Goal: Task Accomplishment & Management: Manage account settings

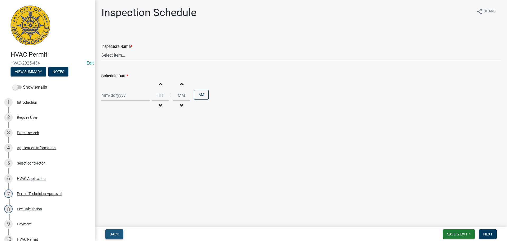
click at [110, 233] on span "Back" at bounding box center [115, 234] width 10 height 4
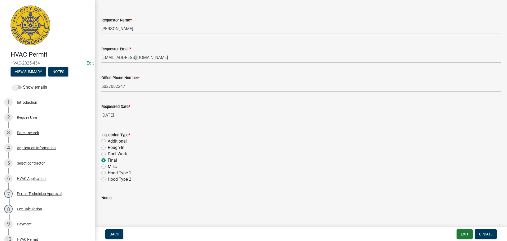
scroll to position [74, 0]
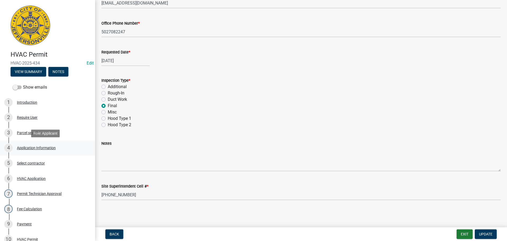
click at [30, 147] on div "Application Information" at bounding box center [36, 148] width 39 height 4
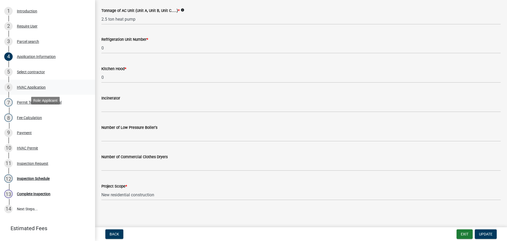
scroll to position [63, 0]
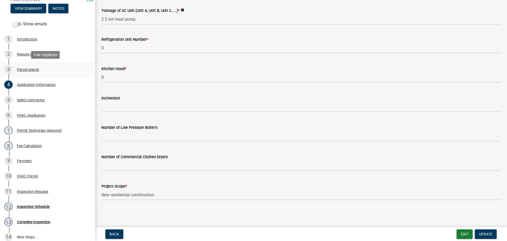
click at [23, 68] on div "Parcel search" at bounding box center [28, 70] width 22 height 4
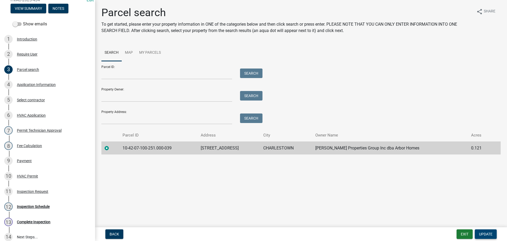
click at [484, 234] on span "Update" at bounding box center [485, 234] width 13 height 4
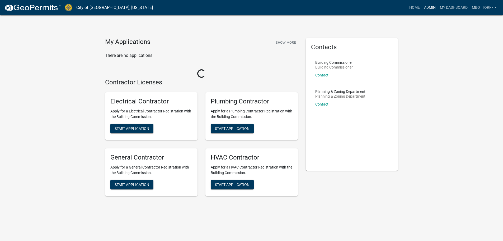
click at [429, 7] on link "Admin" at bounding box center [430, 8] width 16 height 10
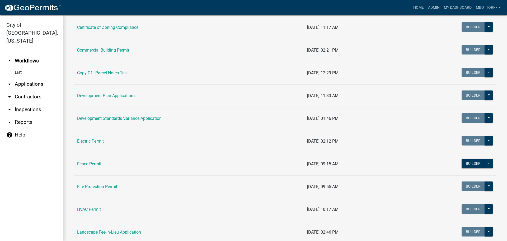
scroll to position [106, 0]
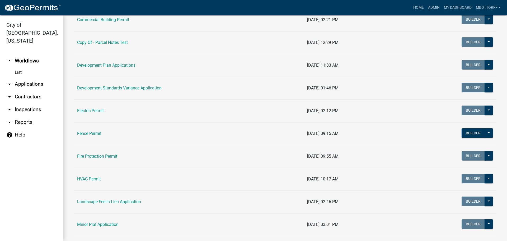
click at [89, 177] on link "HVAC Permit" at bounding box center [89, 178] width 24 height 5
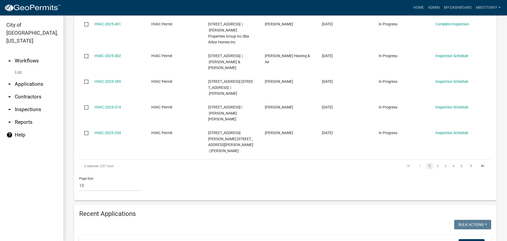
scroll to position [396, 0]
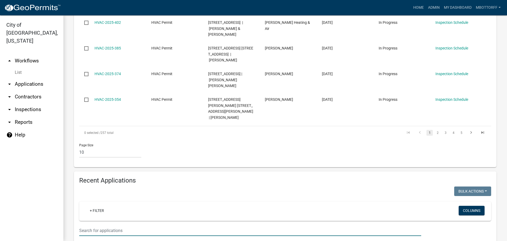
click at [96, 225] on input "text" at bounding box center [250, 230] width 342 height 11
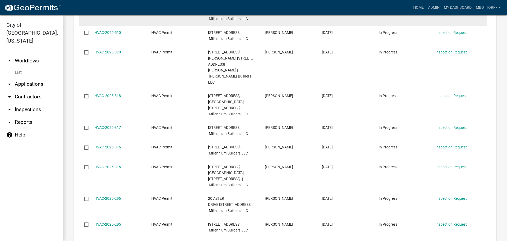
scroll to position [660, 0]
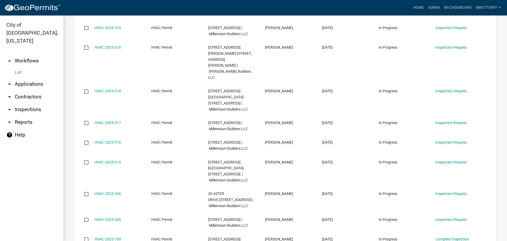
type input "lot 3"
click at [26, 103] on link "arrow_drop_down Inspections" at bounding box center [31, 109] width 63 height 13
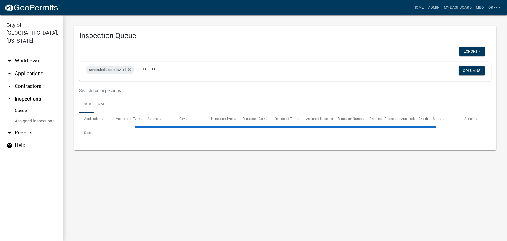
select select "3: 100"
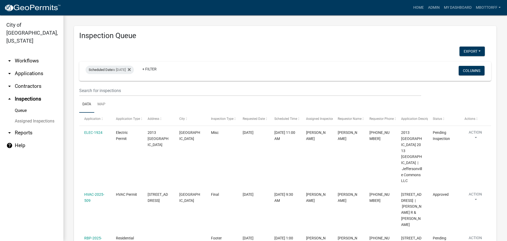
click at [47, 116] on link "Assigned Inspections" at bounding box center [31, 121] width 63 height 11
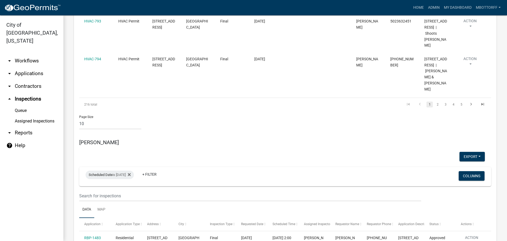
scroll to position [528, 0]
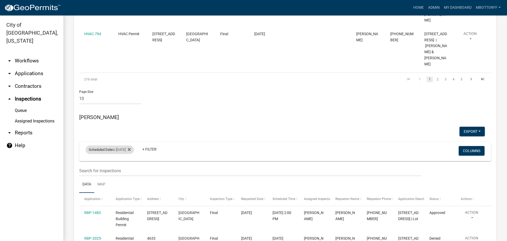
click at [122, 145] on div "Scheduled Date is 09/04/2025" at bounding box center [110, 149] width 48 height 8
click at [131, 115] on input "2025-09-04" at bounding box center [114, 115] width 37 height 11
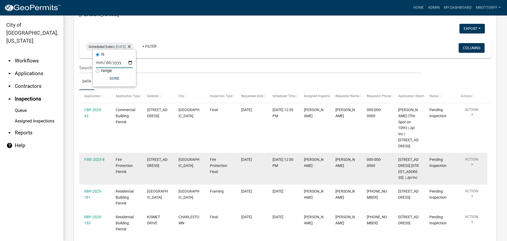
scroll to position [581, 0]
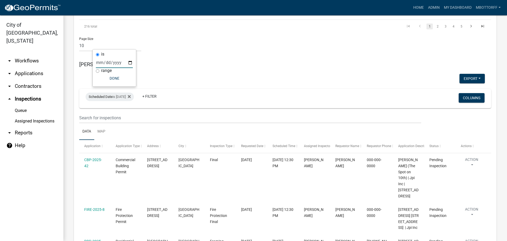
click at [132, 62] on input "2025-09-08" at bounding box center [114, 62] width 37 height 11
type input "2025-09-09"
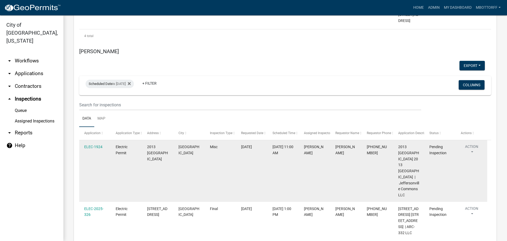
scroll to position [1136, 0]
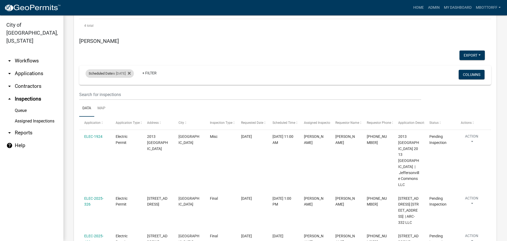
click at [121, 69] on div "Scheduled Date is 09/05/2025" at bounding box center [110, 73] width 48 height 8
drag, startPoint x: 128, startPoint y: 50, endPoint x: 127, endPoint y: 55, distance: 5.1
click at [129, 49] on input "2025-09-05" at bounding box center [114, 51] width 37 height 11
type input "2025-09-09"
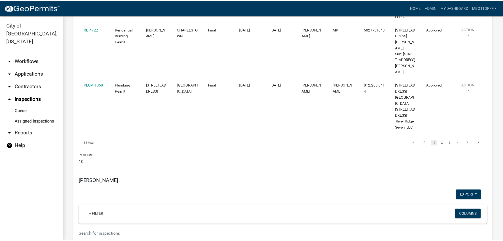
scroll to position [1769, 0]
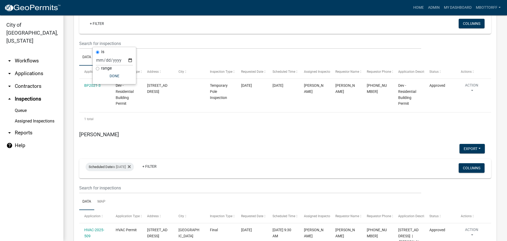
scroll to position [1954, 0]
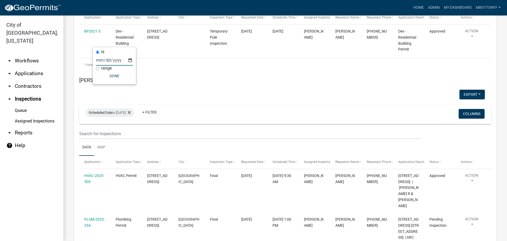
click at [130, 62] on input "2025-09-05" at bounding box center [114, 60] width 37 height 11
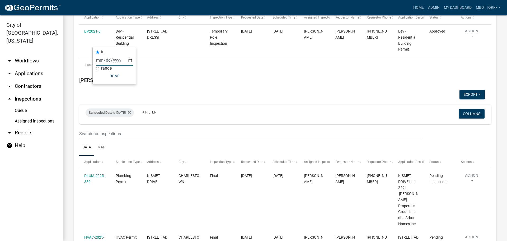
click at [130, 59] on input "2025-09-08" at bounding box center [114, 60] width 37 height 11
type input "2025-09-09"
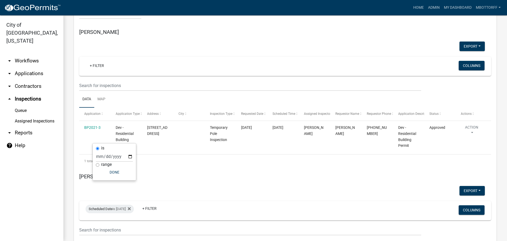
click at [25, 67] on link "arrow_drop_down Applications" at bounding box center [31, 73] width 63 height 13
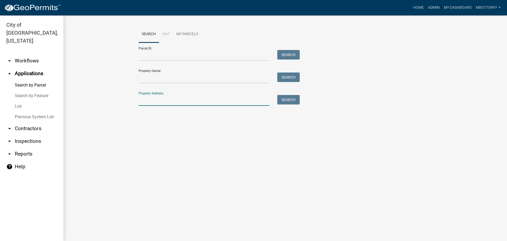
click at [150, 98] on input "Property Address:" at bounding box center [204, 100] width 131 height 11
type input "4014"
click at [289, 100] on button "Search" at bounding box center [288, 100] width 22 height 10
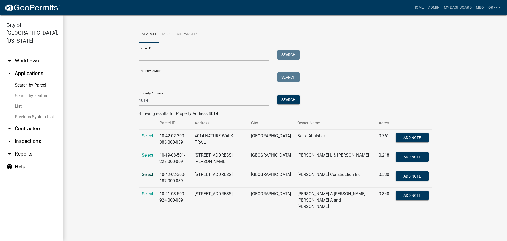
click at [149, 173] on span "Select" at bounding box center [147, 174] width 11 height 5
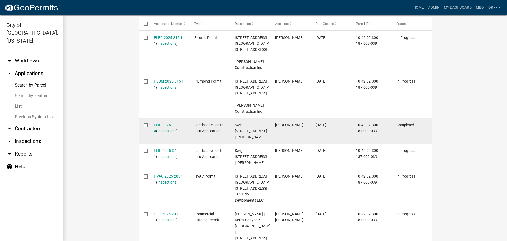
scroll to position [185, 0]
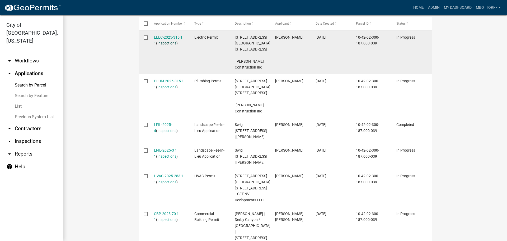
drag, startPoint x: 165, startPoint y: 35, endPoint x: 159, endPoint y: 41, distance: 8.4
click at [159, 41] on link "Inspections" at bounding box center [166, 43] width 19 height 4
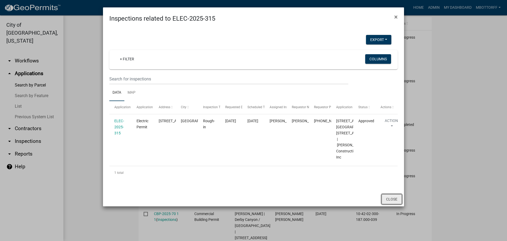
drag, startPoint x: 393, startPoint y: 217, endPoint x: 390, endPoint y: 212, distance: 6.2
click at [393, 204] on button "Close" at bounding box center [392, 199] width 20 height 10
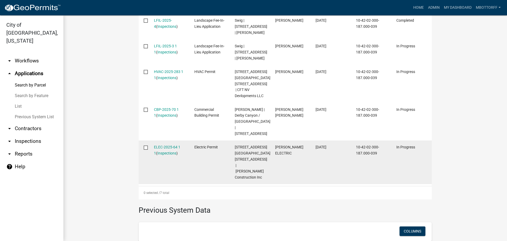
scroll to position [290, 0]
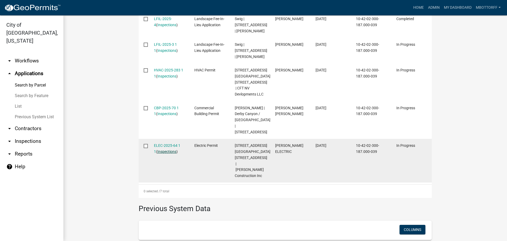
click at [160, 149] on link "Inspections" at bounding box center [166, 151] width 19 height 4
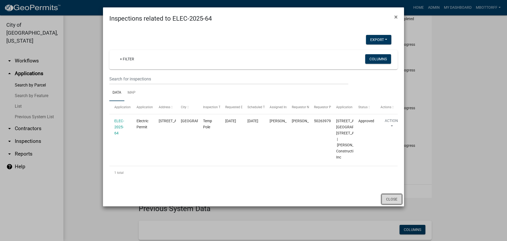
click at [393, 204] on button "Close" at bounding box center [392, 199] width 20 height 10
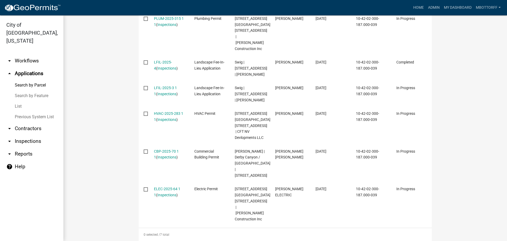
scroll to position [185, 0]
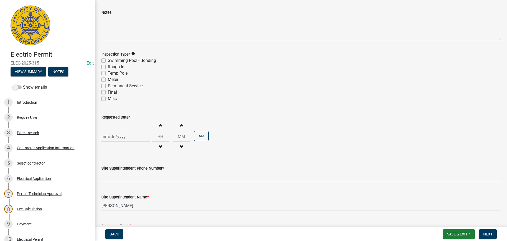
scroll to position [67, 0]
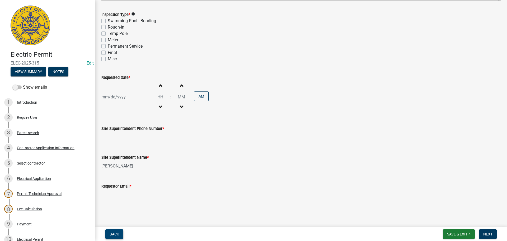
drag, startPoint x: 112, startPoint y: 233, endPoint x: 131, endPoint y: 220, distance: 23.1
click at [113, 233] on span "Back" at bounding box center [115, 234] width 10 height 4
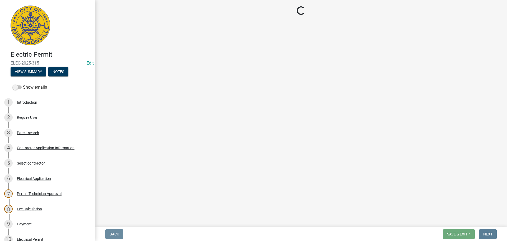
scroll to position [0, 0]
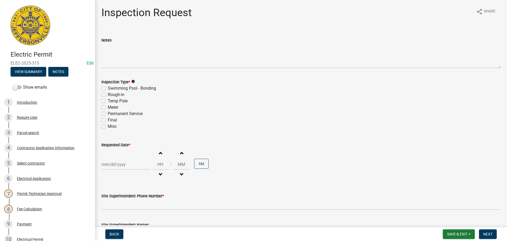
click at [106, 121] on div "Final" at bounding box center [300, 120] width 399 height 6
click at [108, 120] on label "Final" at bounding box center [112, 120] width 9 height 6
click at [108, 120] on input "Final" at bounding box center [109, 118] width 3 height 3
checkbox input "true"
checkbox input "false"
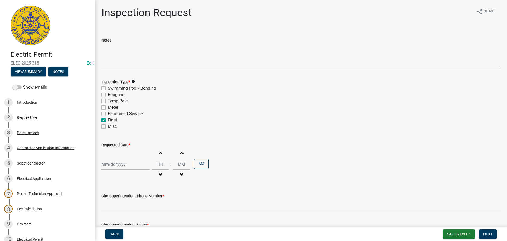
checkbox input "false"
checkbox input "true"
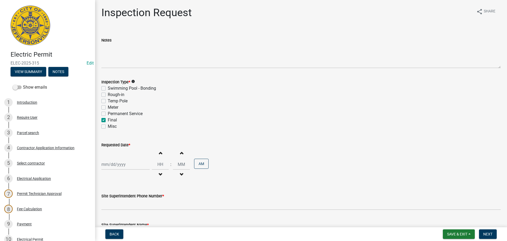
checkbox input "false"
select select "9"
select select "2025"
click at [114, 163] on div "Jan Feb Mar Apr May Jun Jul Aug Sep Oct Nov Dec 1525 1526 1527 1528 1529 1530 1…" at bounding box center [125, 164] width 48 height 11
click at [114, 120] on div "9" at bounding box center [115, 119] width 8 height 8
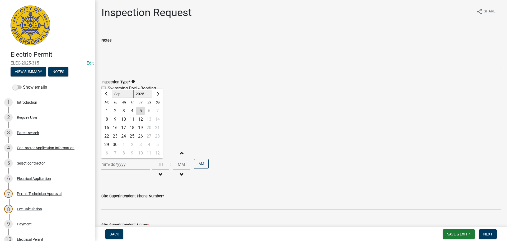
type input "09/09/2025"
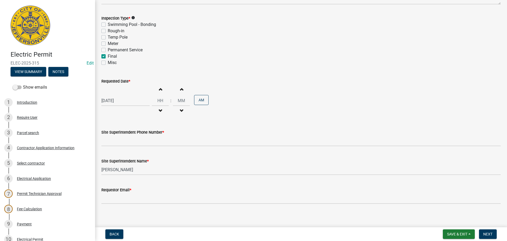
scroll to position [67, 0]
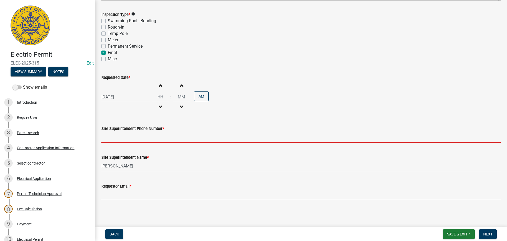
click at [116, 135] on input "Site Superintendent Phone Number *" at bounding box center [300, 137] width 399 height 11
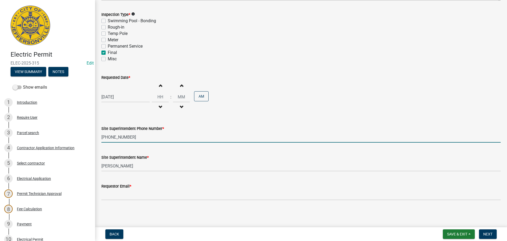
type input "502-295-5610"
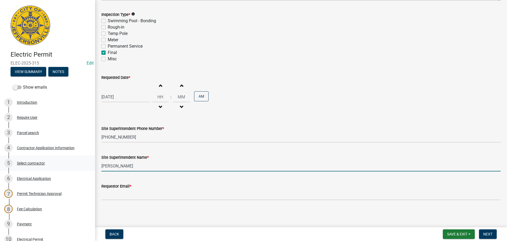
drag, startPoint x: 138, startPoint y: 167, endPoint x: 49, endPoint y: 167, distance: 88.5
click at [63, 165] on div "Electric Permit ELEC-2025-315 Edit View Summary Notes Show emails 1 Introductio…" at bounding box center [253, 120] width 507 height 241
type input "GRAY"
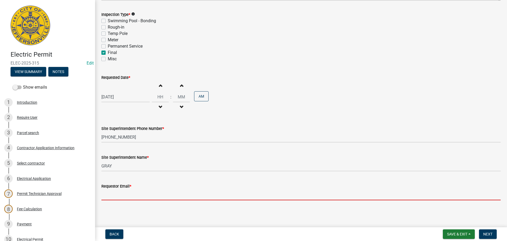
click at [121, 194] on input "Requestor Email *" at bounding box center [300, 194] width 399 height 11
type input "mbottorff@cityofjeff.net"
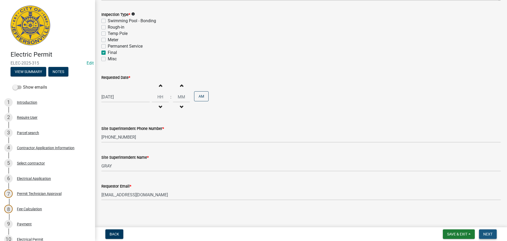
click at [487, 232] on span "Next" at bounding box center [487, 234] width 9 height 4
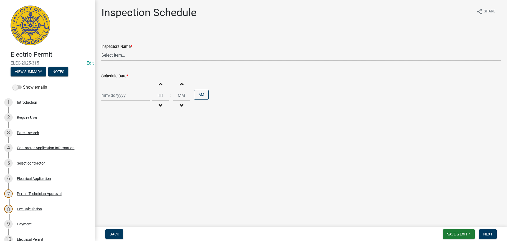
click at [107, 54] on select "Select Item... [PERSON_NAME] ([PERSON_NAME]) [PERSON_NAME] ([PERSON_NAME]) mkru…" at bounding box center [300, 55] width 399 height 11
select select "36a8b8f0-2ef8-43e9-ae06-718f51af8d36"
click at [101, 50] on select "Select Item... [PERSON_NAME] ([PERSON_NAME]) [PERSON_NAME] ([PERSON_NAME]) mkru…" at bounding box center [300, 55] width 399 height 11
select select "9"
select select "2025"
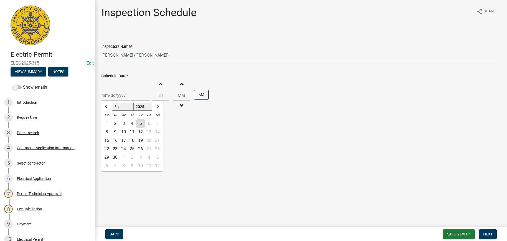
click at [111, 99] on div "Jan Feb Mar Apr May Jun Jul Aug Sep Oct Nov Dec 1525 1526 1527 1528 1529 1530 1…" at bounding box center [125, 95] width 48 height 11
click at [117, 132] on div "9" at bounding box center [115, 132] width 8 height 8
type input "[DATE]"
click at [488, 233] on span "Next" at bounding box center [487, 234] width 9 height 4
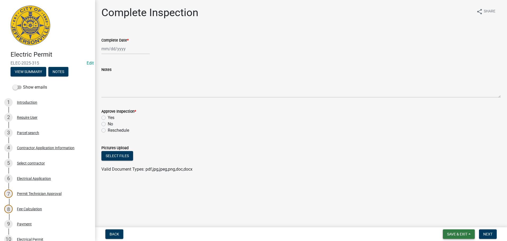
click at [457, 232] on span "Save & Exit" at bounding box center [457, 234] width 20 height 4
click at [452, 222] on button "Save & Exit" at bounding box center [454, 220] width 42 height 13
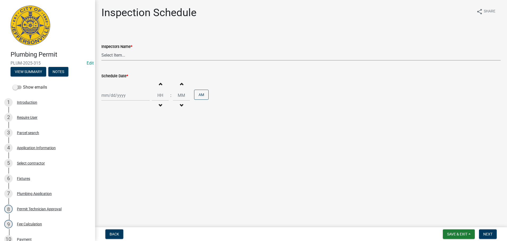
click at [107, 54] on select "Select Item... [PERSON_NAME] ([PERSON_NAME]) [PERSON_NAME] ([PERSON_NAME]) mkru…" at bounding box center [300, 55] width 399 height 11
drag, startPoint x: 141, startPoint y: 181, endPoint x: 140, endPoint y: 175, distance: 6.4
click at [141, 181] on main "Inspection Schedule share Share Inspectors Name * Select Item... [PERSON_NAME] …" at bounding box center [301, 112] width 412 height 225
click at [111, 235] on span "Back" at bounding box center [115, 234] width 10 height 4
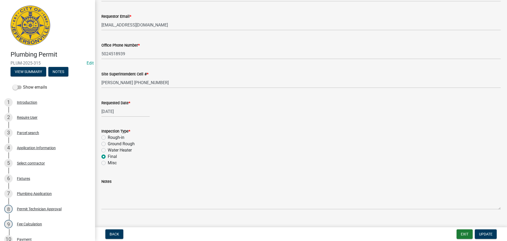
scroll to position [62, 0]
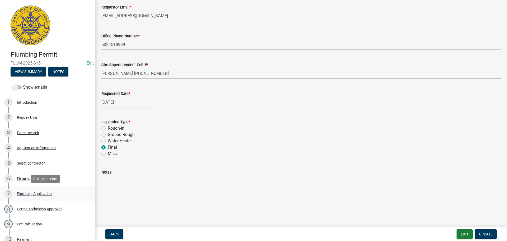
click at [91, 194] on link "7 Plumbing Application" at bounding box center [47, 193] width 95 height 15
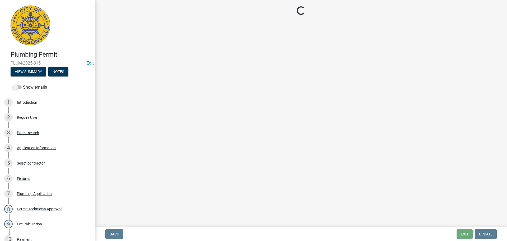
scroll to position [131, 0]
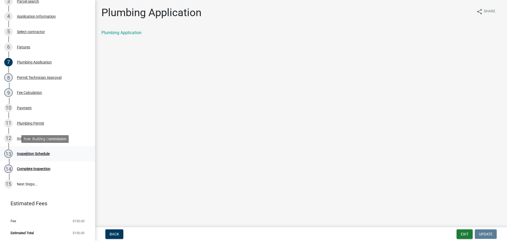
drag, startPoint x: 25, startPoint y: 153, endPoint x: 28, endPoint y: 152, distance: 3.3
click at [25, 153] on div "Inspection Schedule" at bounding box center [33, 154] width 33 height 4
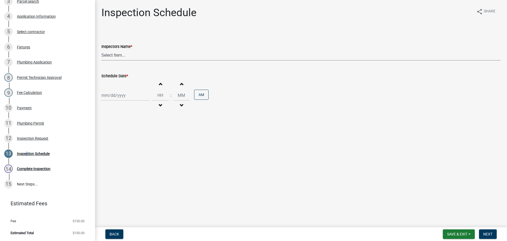
click at [115, 54] on select "Select Item... [PERSON_NAME] ([PERSON_NAME]) [PERSON_NAME] ([PERSON_NAME]) mkru…" at bounding box center [300, 55] width 399 height 11
select select "13c97fbc-c819-4cee-844a-0db3d3c4db95"
click at [101, 50] on select "Select Item... [PERSON_NAME] ([PERSON_NAME]) [PERSON_NAME] ([PERSON_NAME]) mkru…" at bounding box center [300, 55] width 399 height 11
click at [114, 97] on div at bounding box center [125, 95] width 48 height 11
select select "9"
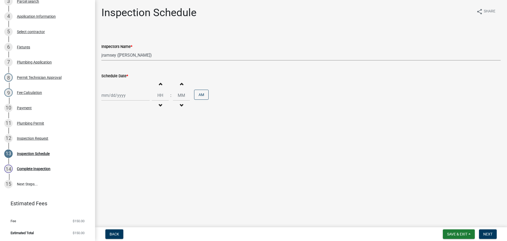
select select "2025"
click at [115, 134] on div "9" at bounding box center [115, 132] width 8 height 8
type input "[DATE]"
click at [159, 96] on input "Hours" at bounding box center [160, 95] width 17 height 11
type input "09"
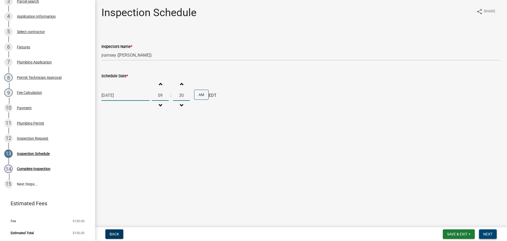
type input "30"
click at [482, 233] on button "Next" at bounding box center [488, 234] width 18 height 10
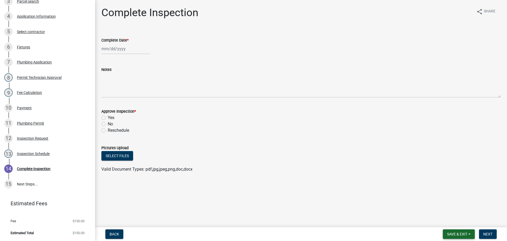
click at [450, 233] on span "Save & Exit" at bounding box center [457, 234] width 20 height 4
click at [449, 219] on button "Save & Exit" at bounding box center [454, 220] width 42 height 13
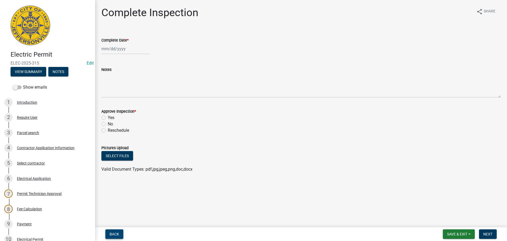
click at [114, 234] on span "Back" at bounding box center [115, 234] width 10 height 4
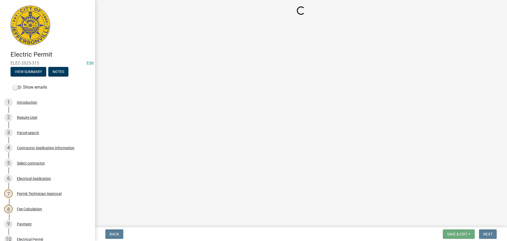
select select "36a8b8f0-2ef8-43e9-ae06-718f51af8d36"
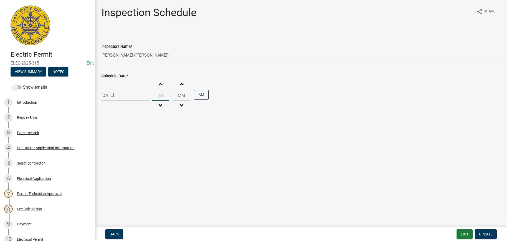
click at [165, 93] on input "Hours" at bounding box center [160, 95] width 17 height 11
type input "09"
type input "30"
click at [487, 233] on span "Update" at bounding box center [485, 234] width 13 height 4
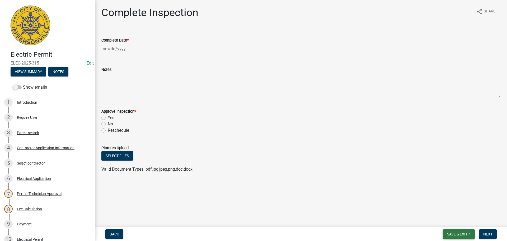
click at [458, 235] on span "Save & Exit" at bounding box center [457, 234] width 20 height 4
click at [450, 220] on button "Save & Exit" at bounding box center [454, 220] width 42 height 13
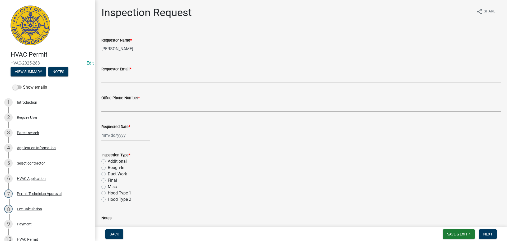
drag, startPoint x: 134, startPoint y: 51, endPoint x: 35, endPoint y: 47, distance: 99.1
click at [65, 48] on div "HVAC Permit HVAC-2025-283 Edit View Summary Notes Show emails 1 Introduction 2 …" at bounding box center [253, 120] width 507 height 241
type input "GRAY"
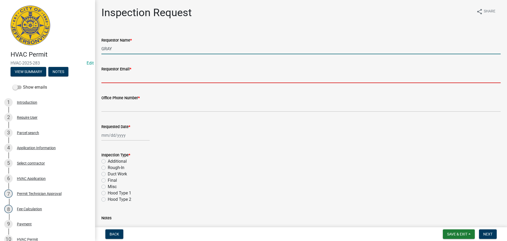
click at [120, 72] on input "Requestor Email *" at bounding box center [300, 77] width 399 height 11
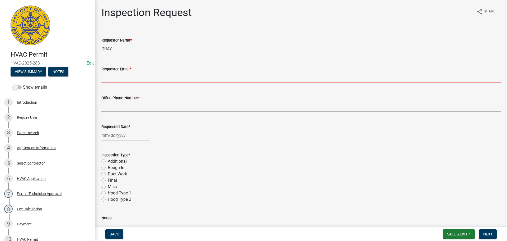
type input "mbottorff@cityofjeff.net"
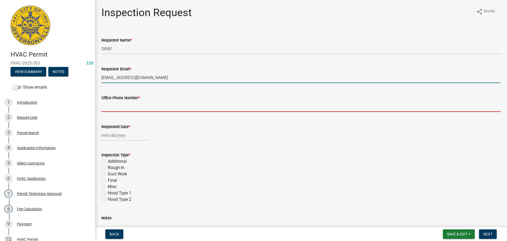
click at [120, 102] on input "Office Phone Number *" at bounding box center [300, 106] width 399 height 11
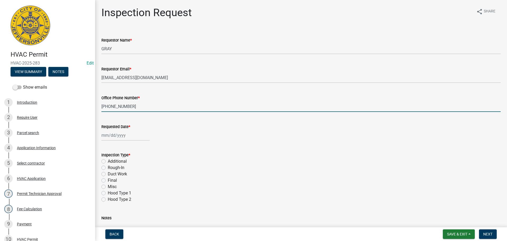
type input "502-295-5610"
click at [121, 137] on div at bounding box center [125, 135] width 48 height 11
select select "9"
select select "2025"
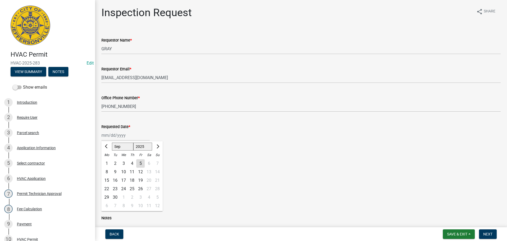
drag, startPoint x: 115, startPoint y: 173, endPoint x: 119, endPoint y: 173, distance: 4.0
click at [115, 173] on div "9" at bounding box center [115, 171] width 8 height 8
type input "09/09/2025"
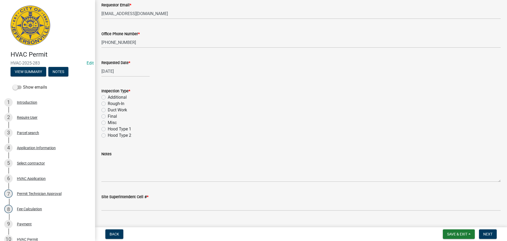
scroll to position [74, 0]
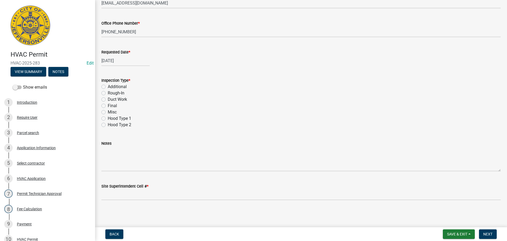
click at [108, 106] on label "Final" at bounding box center [112, 105] width 9 height 6
click at [108, 106] on input "Final" at bounding box center [109, 103] width 3 height 3
radio input "true"
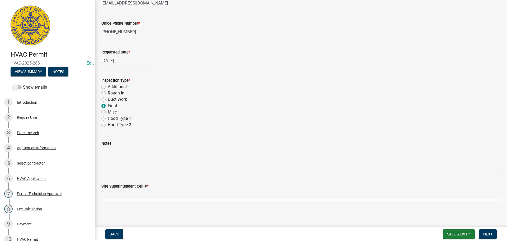
click at [130, 196] on input "Site Superintendent Cell # *" at bounding box center [300, 194] width 399 height 11
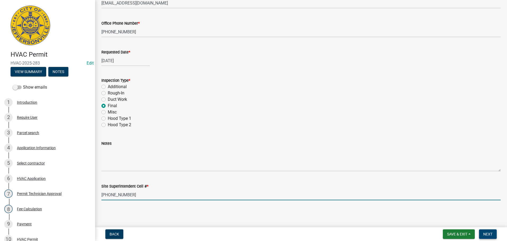
type input "502-295-5610"
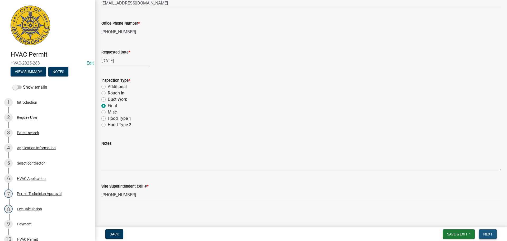
click at [489, 234] on span "Next" at bounding box center [487, 234] width 9 height 4
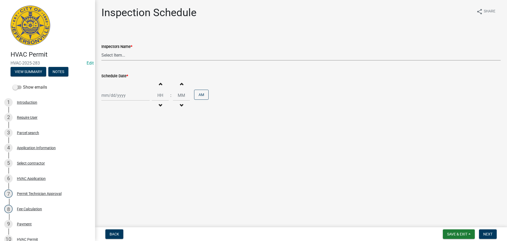
click at [108, 55] on select "Select Item... jramsey (Jeremy Ramsey) MaryFrey (Mary Frey) mkruer (Mike Kruer)…" at bounding box center [300, 55] width 399 height 11
select select "13c97fbc-c819-4cee-844a-0db3d3c4db95"
click at [101, 50] on select "Select Item... jramsey (Jeremy Ramsey) MaryFrey (Mary Frey) mkruer (Mike Kruer)…" at bounding box center [300, 55] width 399 height 11
click at [110, 97] on div at bounding box center [125, 95] width 48 height 11
select select "9"
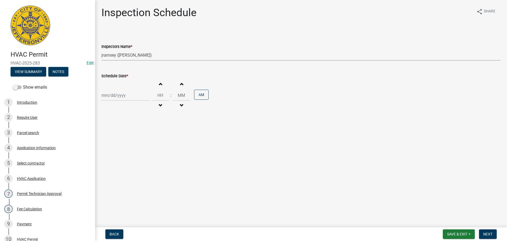
select select "2025"
click at [115, 133] on div "9" at bounding box center [115, 132] width 8 height 8
type input "09/09/2025"
click at [161, 90] on input "Hours" at bounding box center [160, 95] width 17 height 11
type input "09"
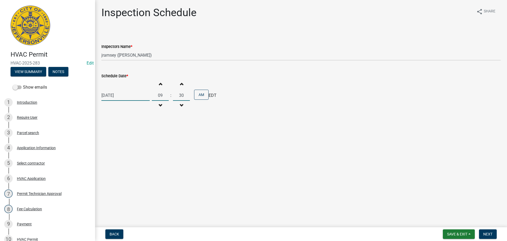
type input "30"
click at [489, 234] on span "Next" at bounding box center [487, 234] width 9 height 4
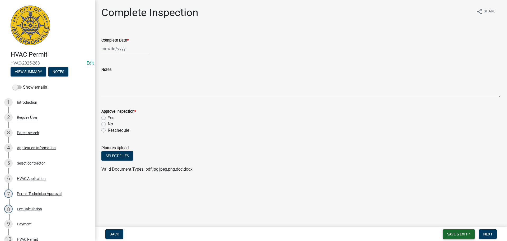
click at [458, 233] on span "Save & Exit" at bounding box center [457, 234] width 20 height 4
click at [449, 221] on button "Save & Exit" at bounding box center [454, 220] width 42 height 13
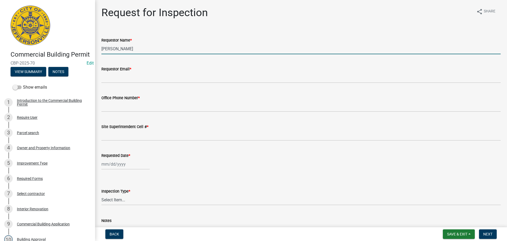
drag, startPoint x: 130, startPoint y: 51, endPoint x: 45, endPoint y: 41, distance: 85.1
click at [48, 42] on div "Commercial Building Permit CBP-2025-70 Edit View Summary Notes Show emails 1 In…" at bounding box center [253, 120] width 507 height 241
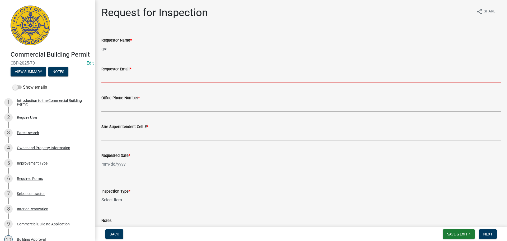
click at [130, 74] on input "Requestor Email *" at bounding box center [300, 77] width 399 height 11
click at [109, 48] on input "gra" at bounding box center [300, 48] width 399 height 11
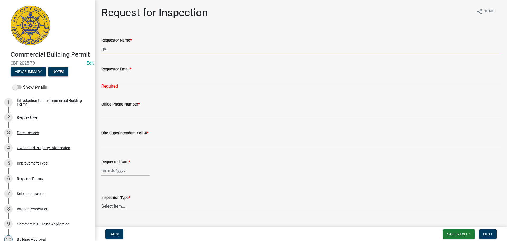
type input "GRAY"
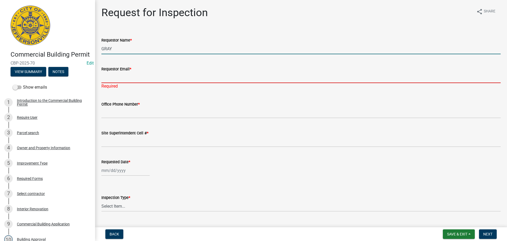
click at [118, 75] on input "Requestor Email *" at bounding box center [300, 77] width 399 height 11
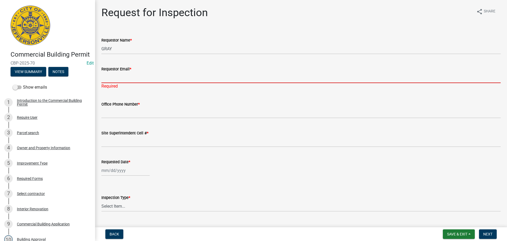
type input "[EMAIL_ADDRESS][DOMAIN_NAME]"
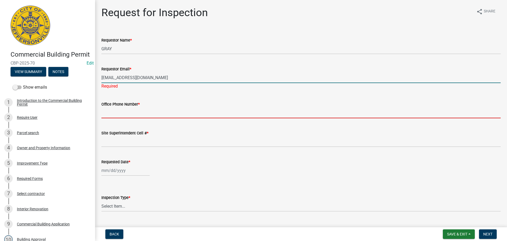
click at [128, 112] on wm-data-entity-input "Office Phone Number *" at bounding box center [300, 107] width 399 height 29
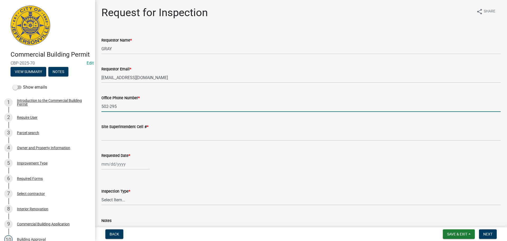
type input "[PHONE_NUMBER]"
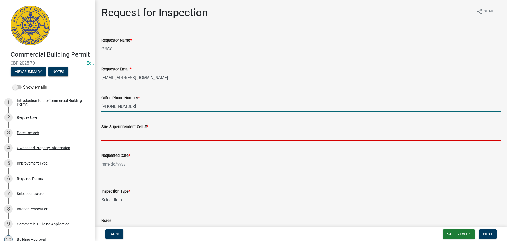
drag, startPoint x: 120, startPoint y: 133, endPoint x: 123, endPoint y: 138, distance: 5.2
click at [121, 133] on input "Site Superintendent Cell # *" at bounding box center [300, 135] width 399 height 11
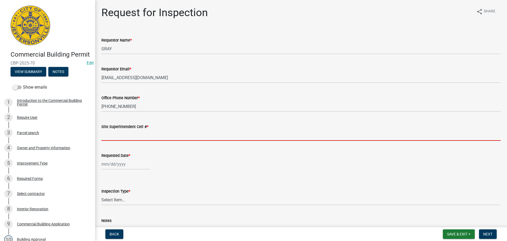
type input "SAME"
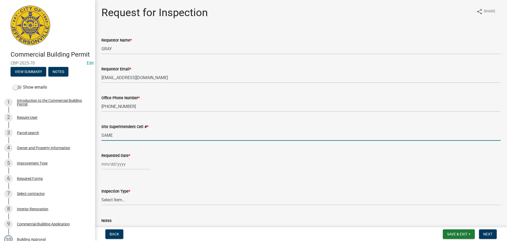
select select "9"
select select "2025"
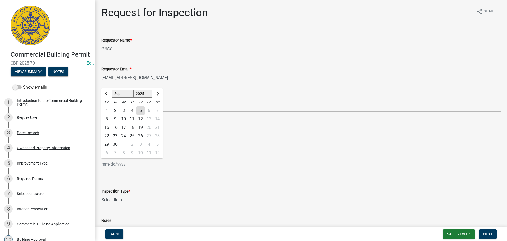
click at [112, 161] on div "Jan Feb Mar Apr May Jun Jul Aug Sep Oct Nov Dec 1525 1526 1527 1528 1529 1530 1…" at bounding box center [125, 163] width 48 height 11
click at [116, 118] on div "9" at bounding box center [115, 119] width 8 height 8
type input "[DATE]"
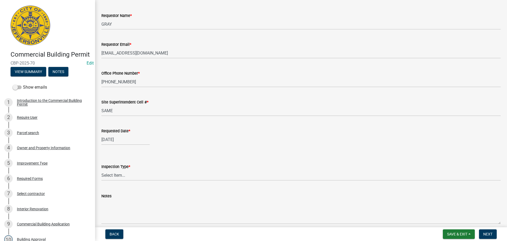
scroll to position [48, 0]
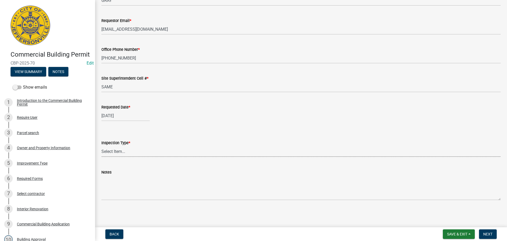
click at [115, 150] on select "Select Item... Footer Foundation Framing Final Misc" at bounding box center [300, 151] width 399 height 11
click at [101, 146] on select "Select Item... Footer Foundation Framing Final Misc" at bounding box center [300, 151] width 399 height 11
select select "8ea0f6e5-dde7-4881-a999-02519822ccbf"
drag, startPoint x: 489, startPoint y: 232, endPoint x: 485, endPoint y: 228, distance: 5.2
click at [489, 232] on span "Next" at bounding box center [487, 234] width 9 height 4
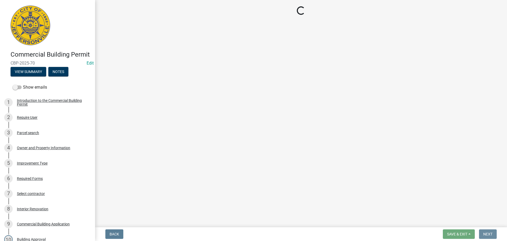
scroll to position [0, 0]
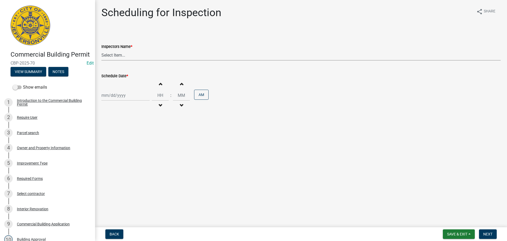
click at [113, 56] on select "Select Item... [PERSON_NAME] ([PERSON_NAME]) [PERSON_NAME] ([PERSON_NAME]) mkru…" at bounding box center [300, 55] width 399 height 11
select select "fdb3bcc6-ce93-4663-8a18-5c08884dd177"
click at [101, 50] on select "Select Item... [PERSON_NAME] ([PERSON_NAME]) [PERSON_NAME] ([PERSON_NAME]) mkru…" at bounding box center [300, 55] width 399 height 11
click at [107, 96] on div at bounding box center [125, 95] width 48 height 11
select select "9"
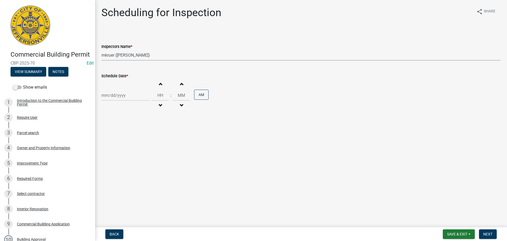
select select "2025"
click at [115, 131] on div "9" at bounding box center [115, 132] width 8 height 8
type input "[DATE]"
click at [114, 56] on select "Select Item... [PERSON_NAME] ([PERSON_NAME]) [PERSON_NAME] ([PERSON_NAME]) mkru…" at bounding box center [300, 55] width 399 height 11
select select "7b0b9f25-f402-4148-9522-9b9b34b3e885"
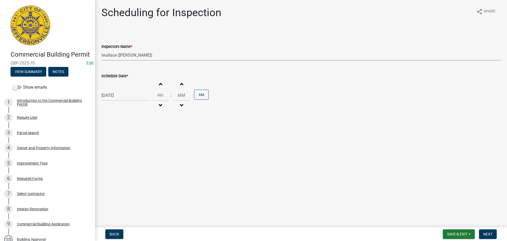
click at [101, 50] on select "Select Item... [PERSON_NAME] ([PERSON_NAME]) [PERSON_NAME] ([PERSON_NAME]) mkru…" at bounding box center [300, 55] width 399 height 11
click at [169, 92] on div ":" at bounding box center [171, 95] width 4 height 6
drag, startPoint x: 158, startPoint y: 96, endPoint x: 161, endPoint y: 96, distance: 2.7
click at [158, 96] on input "Hours" at bounding box center [160, 95] width 17 height 11
type input "09"
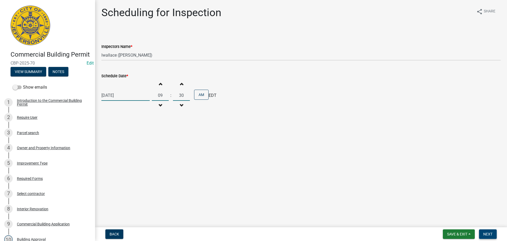
type input "30"
click at [486, 232] on span "Next" at bounding box center [487, 234] width 9 height 4
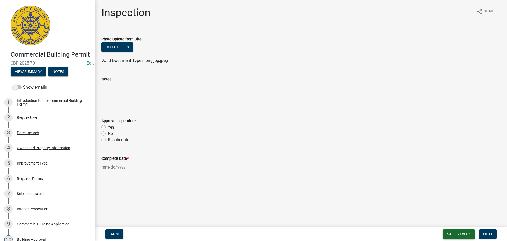
click at [458, 236] on span "Save & Exit" at bounding box center [457, 234] width 20 height 4
click at [453, 222] on button "Save & Exit" at bounding box center [454, 220] width 42 height 13
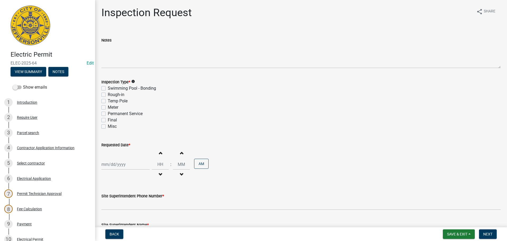
click at [108, 120] on label "Final" at bounding box center [112, 120] width 9 height 6
click at [108, 120] on input "Final" at bounding box center [109, 118] width 3 height 3
checkbox input "true"
checkbox input "false"
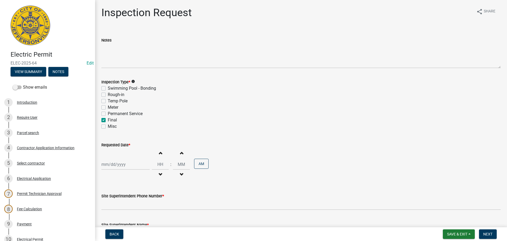
checkbox input "false"
checkbox input "true"
checkbox input "false"
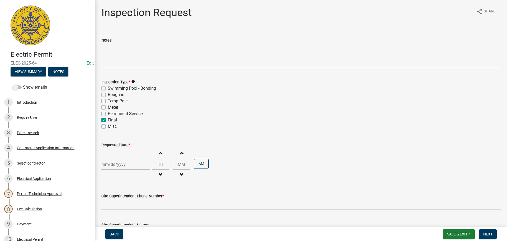
select select "9"
select select "2025"
click at [120, 166] on div "[PERSON_NAME] Feb Mar Apr [PERSON_NAME][DATE] Oct Nov [DATE] 1526 1527 1528 152…" at bounding box center [125, 164] width 48 height 11
click at [114, 119] on div "9" at bounding box center [115, 119] width 8 height 8
type input "[DATE]"
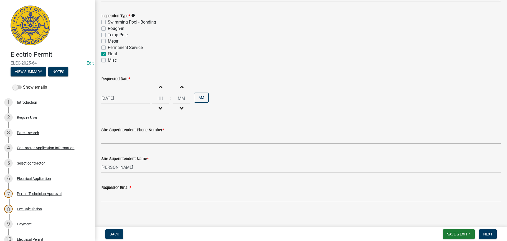
scroll to position [67, 0]
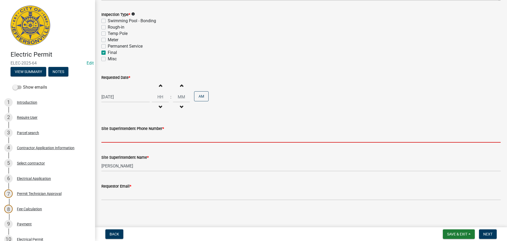
click at [129, 138] on input "Site Superintendent Phone Number *" at bounding box center [300, 137] width 399 height 11
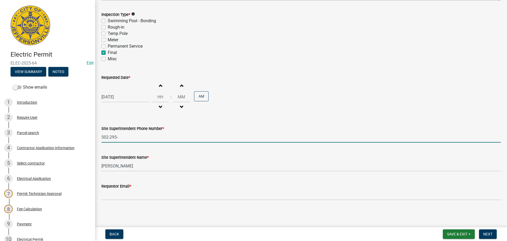
type input "[PHONE_NUMBER]"
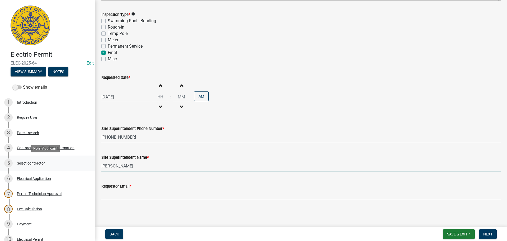
drag, startPoint x: 130, startPoint y: 167, endPoint x: 75, endPoint y: 158, distance: 55.5
click at [81, 162] on div "Electric Permit ELEC-2025-64 Edit View Summary Notes Show emails 1 Introduction…" at bounding box center [253, 120] width 507 height 241
type input "GRAY"
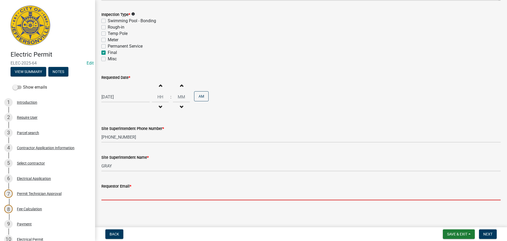
click at [125, 193] on input "Requestor Email *" at bounding box center [300, 194] width 399 height 11
type input "[EMAIL_ADDRESS][DOMAIN_NAME]"
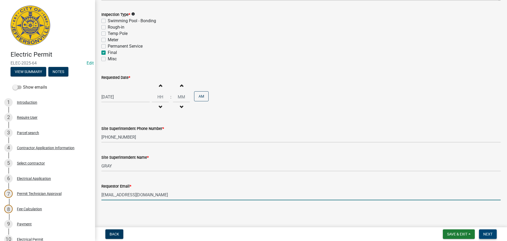
click at [486, 232] on span "Next" at bounding box center [487, 234] width 9 height 4
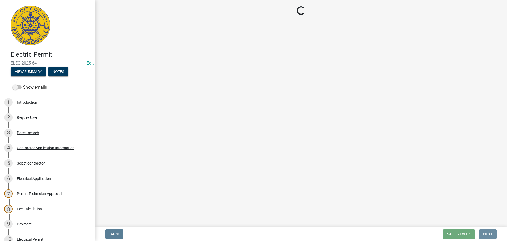
scroll to position [0, 0]
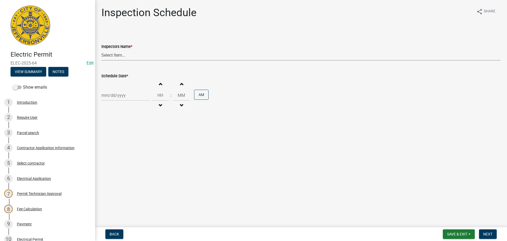
click at [109, 56] on select "Select Item... [PERSON_NAME] ([PERSON_NAME]) [PERSON_NAME] ([PERSON_NAME]) mkru…" at bounding box center [300, 55] width 399 height 11
select select "36a8b8f0-2ef8-43e9-ae06-718f51af8d36"
click at [101, 50] on select "Select Item... [PERSON_NAME] ([PERSON_NAME]) [PERSON_NAME] ([PERSON_NAME]) mkru…" at bounding box center [300, 55] width 399 height 11
click at [108, 92] on div at bounding box center [125, 95] width 48 height 11
select select "9"
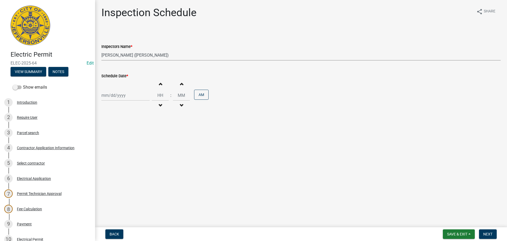
select select "2025"
drag, startPoint x: 115, startPoint y: 131, endPoint x: 128, endPoint y: 118, distance: 18.7
click at [115, 131] on div "9" at bounding box center [115, 132] width 8 height 8
type input "[DATE]"
click at [159, 95] on input "Hours" at bounding box center [160, 95] width 17 height 11
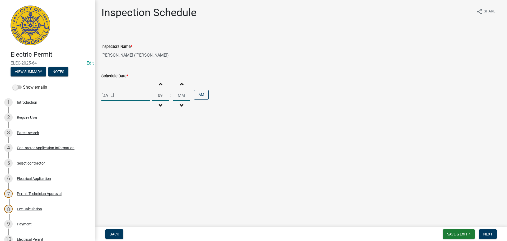
type input "09"
type input "30"
click at [485, 237] on button "Next" at bounding box center [488, 234] width 18 height 10
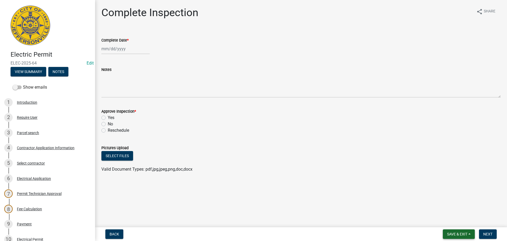
drag, startPoint x: 454, startPoint y: 232, endPoint x: 451, endPoint y: 229, distance: 4.5
click at [454, 232] on span "Save & Exit" at bounding box center [457, 234] width 20 height 4
click at [447, 222] on button "Save & Exit" at bounding box center [454, 220] width 42 height 13
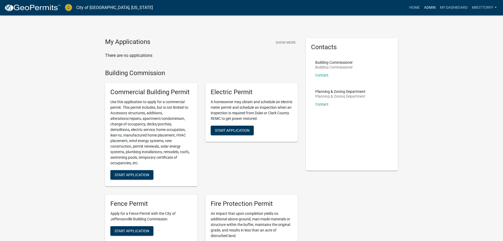
click at [430, 6] on link "Admin" at bounding box center [430, 8] width 16 height 10
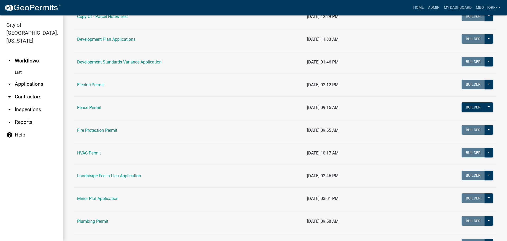
scroll to position [132, 0]
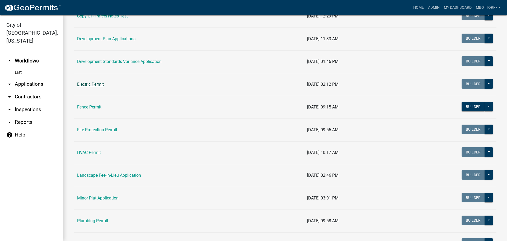
click at [87, 85] on link "Electric Permit" at bounding box center [90, 84] width 27 height 5
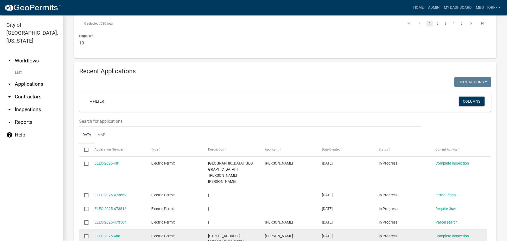
scroll to position [475, 0]
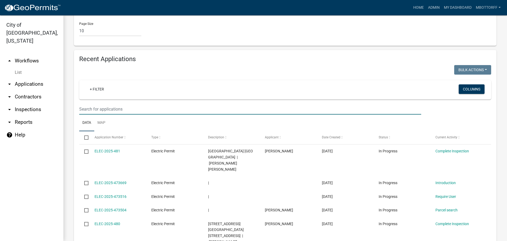
click at [92, 104] on input "text" at bounding box center [250, 109] width 342 height 11
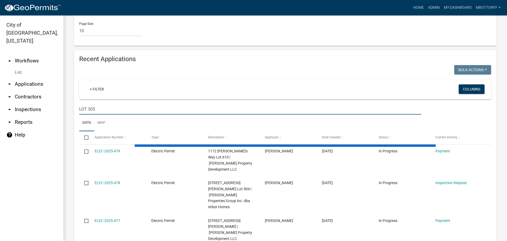
scroll to position [361, 0]
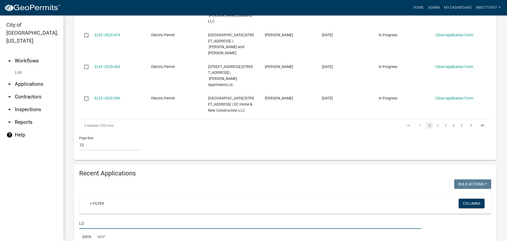
type input "L"
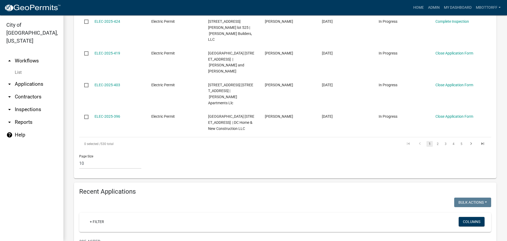
scroll to position [335, 0]
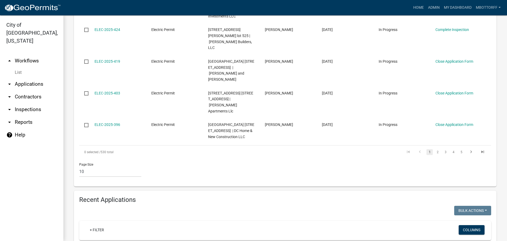
type input "305 ASTER"
click at [18, 67] on link "List" at bounding box center [31, 72] width 63 height 11
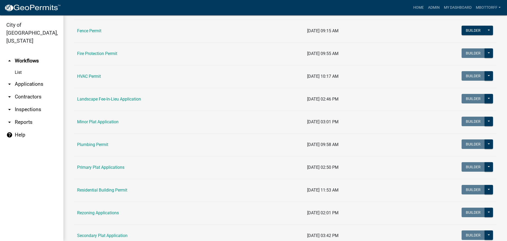
scroll to position [211, 0]
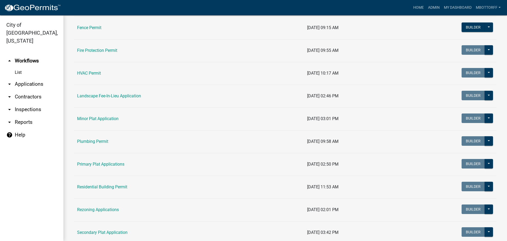
click at [89, 73] on link "HVAC Permit" at bounding box center [89, 73] width 24 height 5
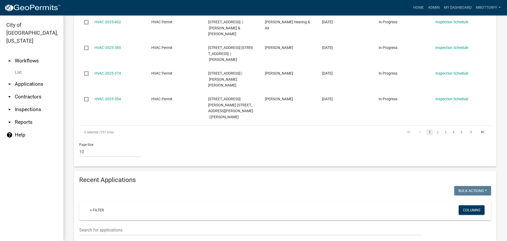
scroll to position [449, 0]
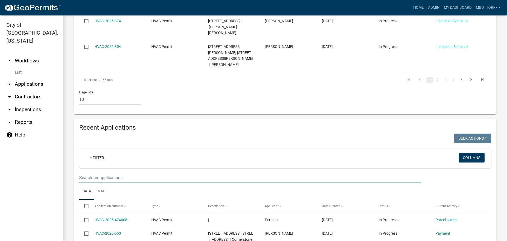
click at [95, 172] on input "text" at bounding box center [250, 177] width 342 height 11
type input "305"
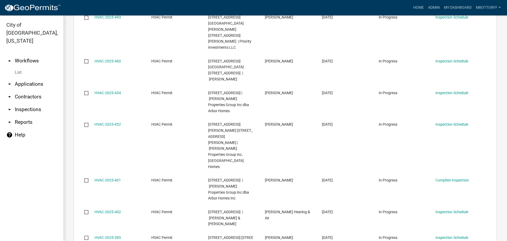
scroll to position [158, 0]
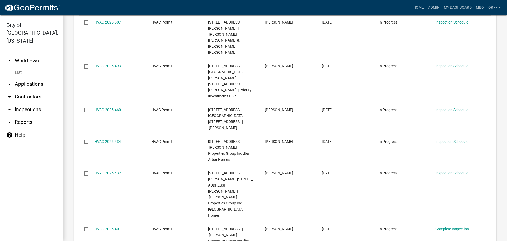
click at [27, 78] on link "arrow_drop_down Applications" at bounding box center [31, 84] width 63 height 13
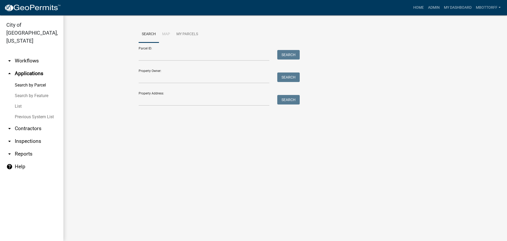
drag, startPoint x: 179, startPoint y: 106, endPoint x: 174, endPoint y: 103, distance: 5.8
click at [179, 106] on div "Search Map My Parcels Parcel ID: Search Property Owner: Search Property Address…" at bounding box center [285, 68] width 301 height 85
click at [158, 99] on input "Property Address:" at bounding box center [204, 100] width 131 height 11
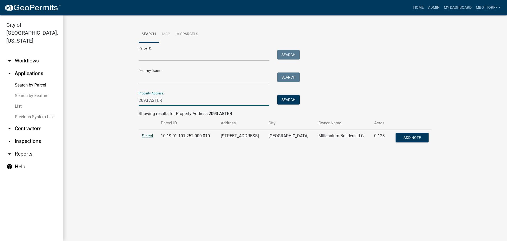
type input "2093 ASTER"
click at [146, 137] on span "Select" at bounding box center [147, 135] width 11 height 5
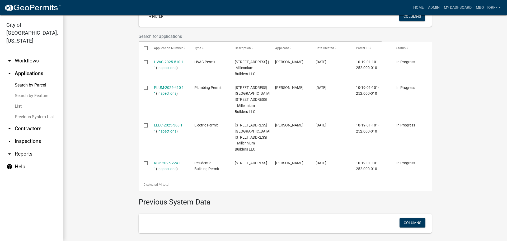
scroll to position [185, 0]
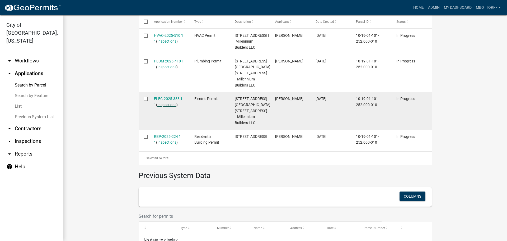
click at [160, 107] on link "Inspections" at bounding box center [166, 104] width 19 height 4
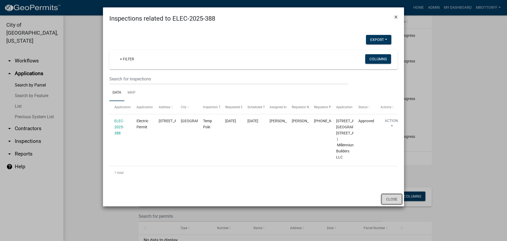
click at [389, 204] on button "Close" at bounding box center [392, 199] width 20 height 10
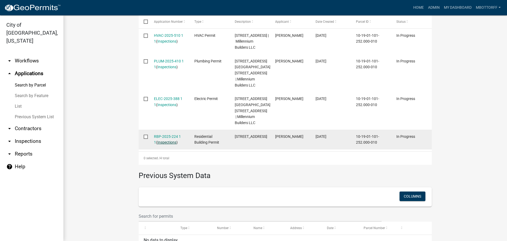
click at [165, 143] on link "Inspections" at bounding box center [166, 142] width 19 height 4
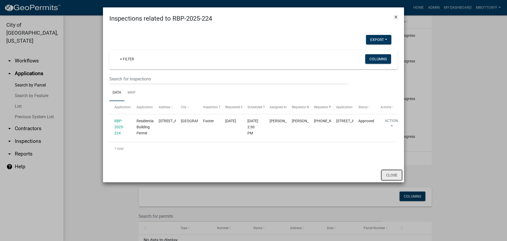
click at [390, 180] on button "Close" at bounding box center [392, 175] width 20 height 10
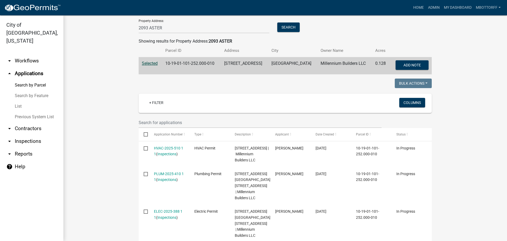
scroll to position [26, 0]
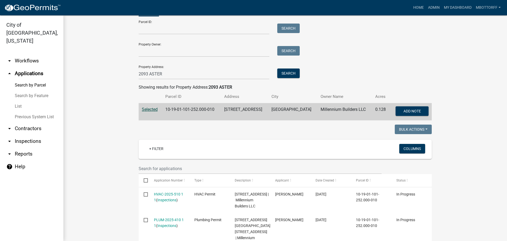
click at [23, 54] on link "arrow_drop_down Workflows" at bounding box center [31, 60] width 63 height 13
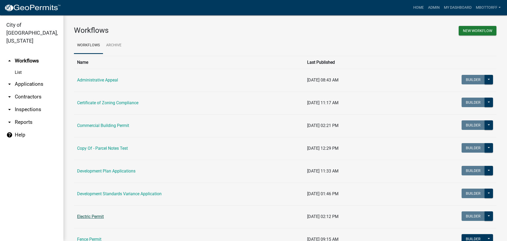
click at [96, 215] on link "Electric Permit" at bounding box center [90, 216] width 27 height 5
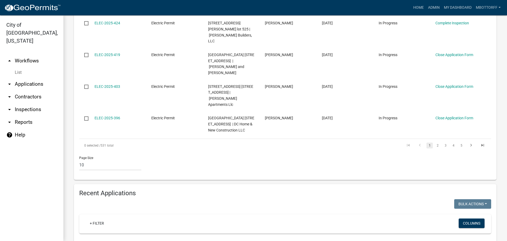
scroll to position [343, 0]
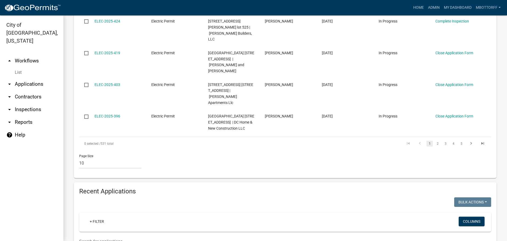
click at [95, 236] on input "text" at bounding box center [250, 241] width 342 height 11
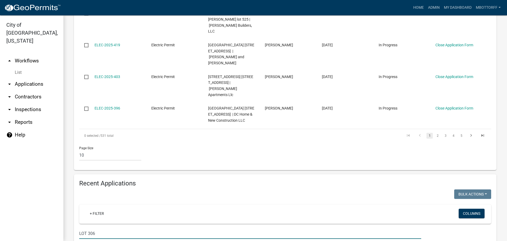
scroll to position [302, 0]
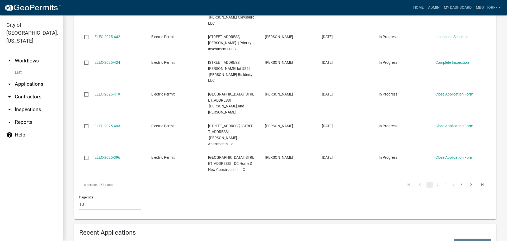
drag, startPoint x: 96, startPoint y: 223, endPoint x: 46, endPoint y: 212, distance: 50.4
click at [51, 214] on div "City of Jeffersonville, Indiana arrow_drop_up Workflows List arrow_drop_down Ap…" at bounding box center [253, 127] width 507 height 225
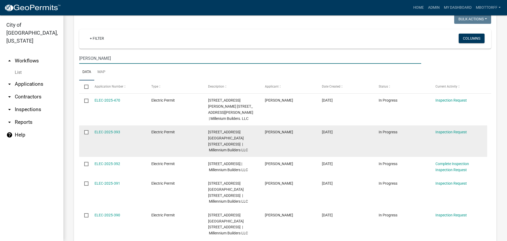
scroll to position [540, 0]
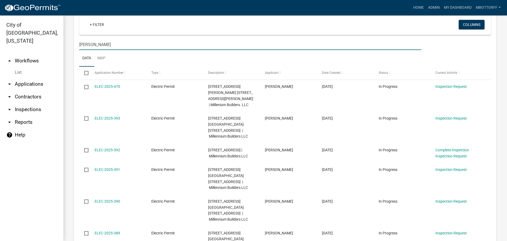
type input "BEN MARRS"
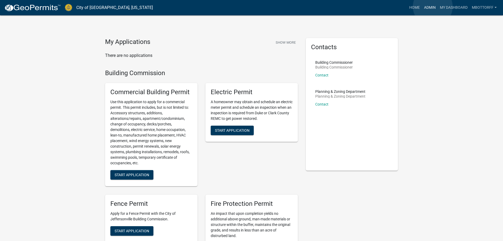
drag, startPoint x: 433, startPoint y: 7, endPoint x: 428, endPoint y: 7, distance: 5.3
click at [433, 7] on link "Admin" at bounding box center [430, 8] width 16 height 10
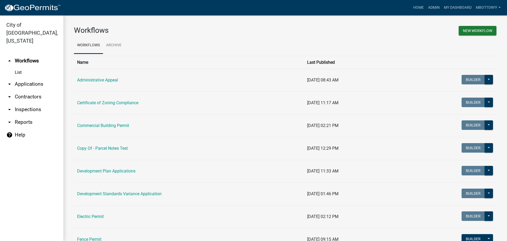
click at [22, 78] on link "arrow_drop_down Applications" at bounding box center [31, 84] width 63 height 13
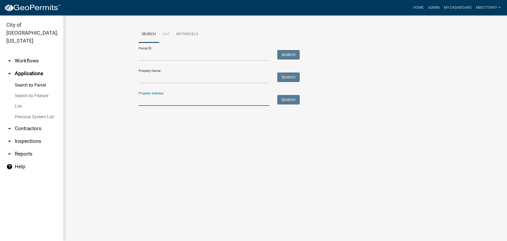
click at [146, 101] on input "Property Address:" at bounding box center [204, 100] width 131 height 11
type input "2093 ASTER"
click at [285, 101] on button "Search" at bounding box center [288, 100] width 22 height 10
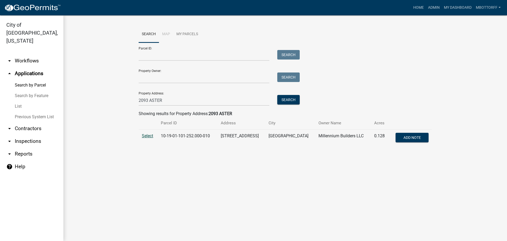
click at [147, 135] on span "Select" at bounding box center [147, 135] width 11 height 5
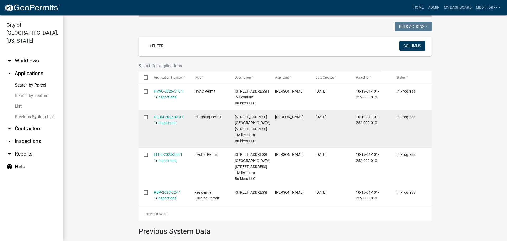
scroll to position [132, 0]
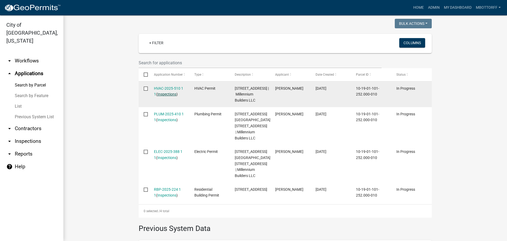
drag, startPoint x: 168, startPoint y: 86, endPoint x: 159, endPoint y: 93, distance: 12.0
click at [159, 93] on link "Inspections" at bounding box center [166, 94] width 19 height 4
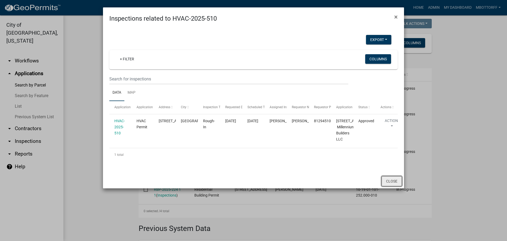
click at [389, 186] on button "Close" at bounding box center [392, 181] width 20 height 10
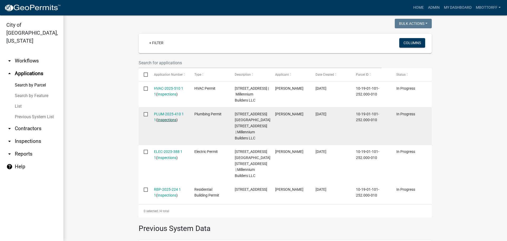
click at [168, 122] on link "Inspections" at bounding box center [166, 120] width 19 height 4
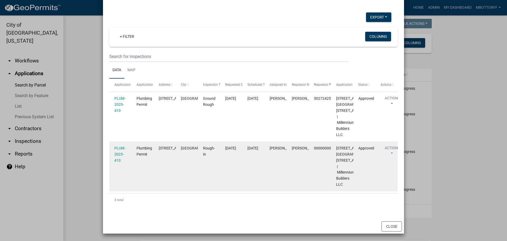
scroll to position [35, 0]
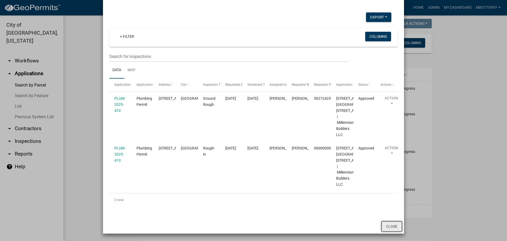
click at [393, 227] on button "Close" at bounding box center [392, 226] width 20 height 10
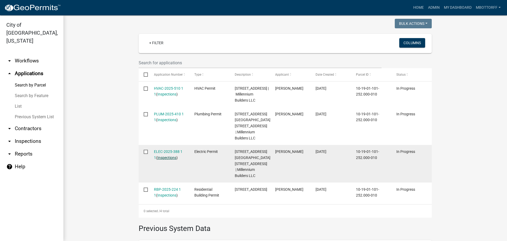
click at [167, 159] on link "Inspections" at bounding box center [166, 157] width 19 height 4
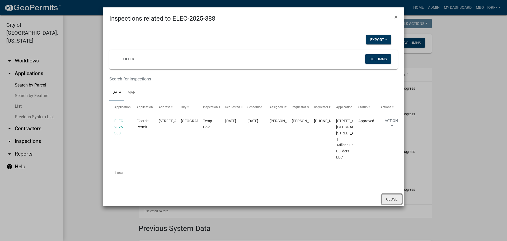
click at [394, 203] on button "Close" at bounding box center [392, 199] width 20 height 10
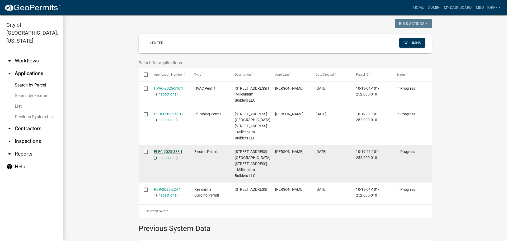
click at [167, 158] on link "ELEC-2025-388 1 1" at bounding box center [168, 154] width 29 height 10
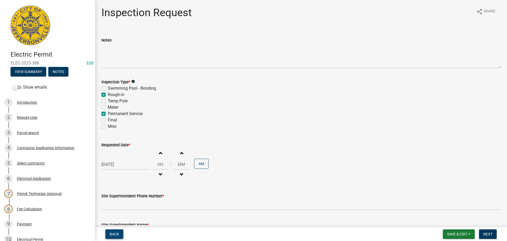
click at [116, 233] on span "Back" at bounding box center [115, 234] width 10 height 4
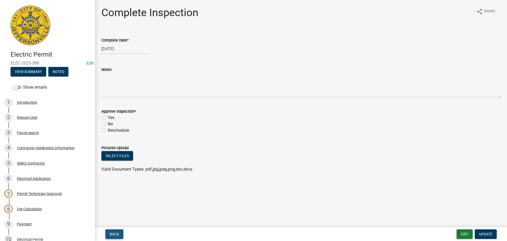
click at [115, 233] on span "Back" at bounding box center [115, 234] width 10 height 4
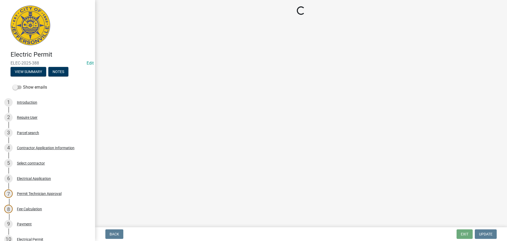
select select "36a8b8f0-2ef8-43e9-ae06-718f51af8d36"
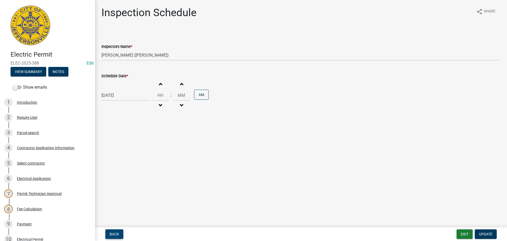
click at [117, 233] on span "Back" at bounding box center [115, 234] width 10 height 4
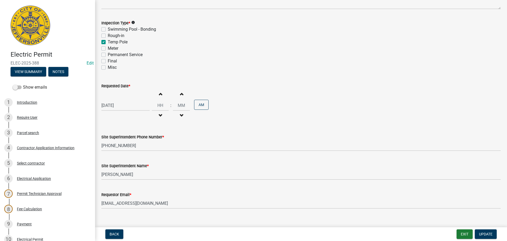
scroll to position [67, 0]
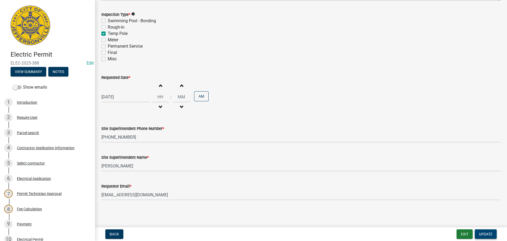
click at [482, 231] on button "Update" at bounding box center [486, 234] width 22 height 10
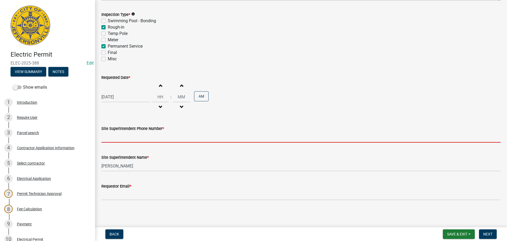
click at [126, 139] on input "Site Superintendent Phone Number *" at bounding box center [300, 137] width 399 height 11
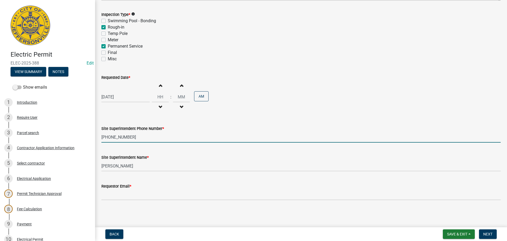
type input "812-596-4110"
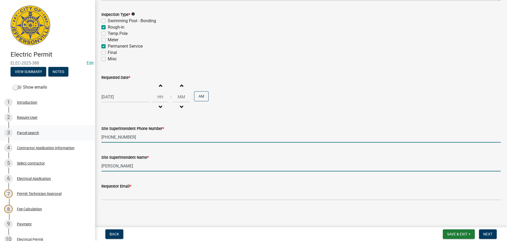
drag, startPoint x: 140, startPoint y: 167, endPoint x: 0, endPoint y: 127, distance: 145.5
click at [16, 141] on div "Electric Permit ELEC-2025-388 Edit View Summary Notes Show emails 1 Introductio…" at bounding box center [253, 120] width 507 height 241
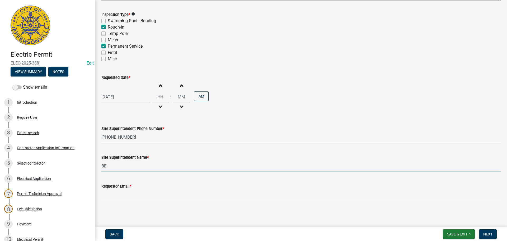
type input "Ben Marrs"
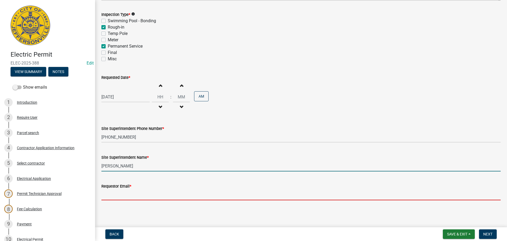
click at [114, 195] on input "Requestor Email *" at bounding box center [300, 194] width 399 height 11
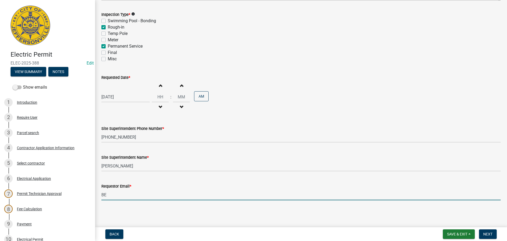
type input "benmarrs34@gmail.com"
click at [490, 233] on span "Next" at bounding box center [487, 234] width 9 height 4
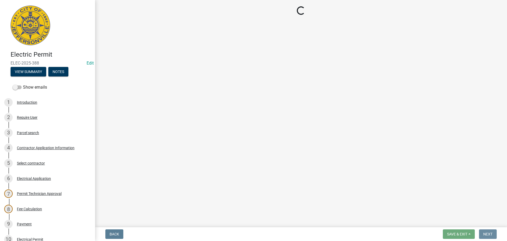
scroll to position [0, 0]
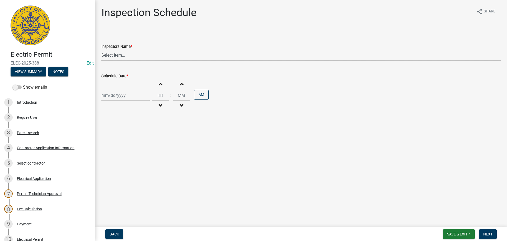
click at [110, 56] on select "Select Item... jramsey (Jeremy Ramsey) MaryFrey (Mary Frey) mkruer (Mike Kruer)…" at bounding box center [300, 55] width 399 height 11
select select "36a8b8f0-2ef8-43e9-ae06-718f51af8d36"
click at [101, 50] on select "Select Item... jramsey (Jeremy Ramsey) MaryFrey (Mary Frey) mkruer (Mike Kruer)…" at bounding box center [300, 55] width 399 height 11
click at [105, 95] on div at bounding box center [125, 95] width 48 height 11
select select "9"
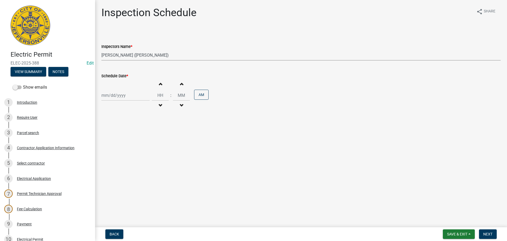
select select "2025"
drag, startPoint x: 105, startPoint y: 130, endPoint x: 110, endPoint y: 133, distance: 5.4
click at [108, 130] on div "8" at bounding box center [106, 132] width 8 height 8
type input "09/08/2025"
click at [484, 232] on span "Next" at bounding box center [487, 234] width 9 height 4
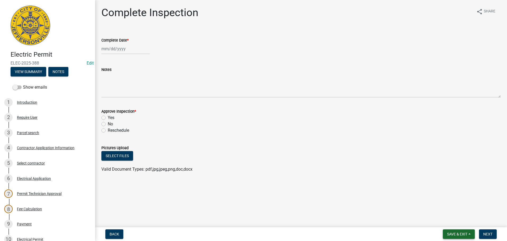
click at [451, 232] on span "Save & Exit" at bounding box center [457, 234] width 20 height 4
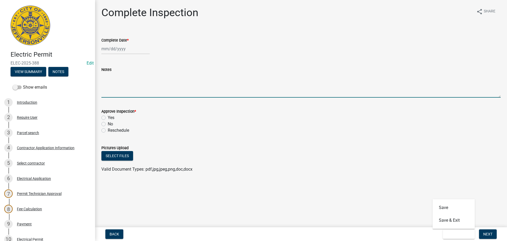
click at [112, 80] on textarea "Notes" at bounding box center [300, 85] width 399 height 25
type textarea "CODE 1234 OR 3387"
click at [484, 233] on span "Next" at bounding box center [487, 234] width 9 height 4
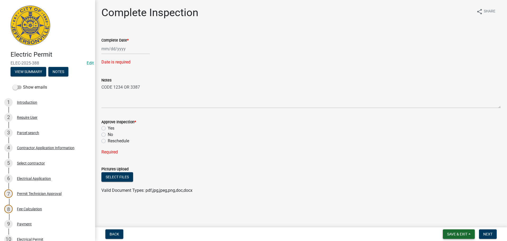
click at [453, 233] on span "Save & Exit" at bounding box center [457, 234] width 20 height 4
click at [438, 219] on button "Save & Exit" at bounding box center [454, 220] width 42 height 13
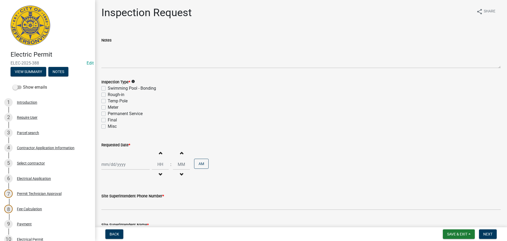
click at [108, 127] on label "Misc" at bounding box center [112, 126] width 9 height 6
click at [108, 126] on input "Misc" at bounding box center [109, 124] width 3 height 3
checkbox input "true"
checkbox input "false"
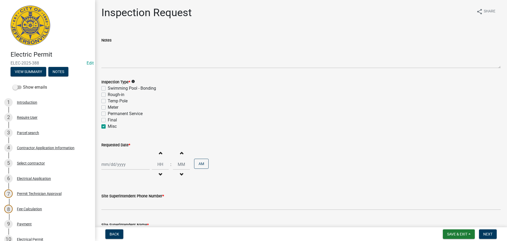
checkbox input "false"
checkbox input "true"
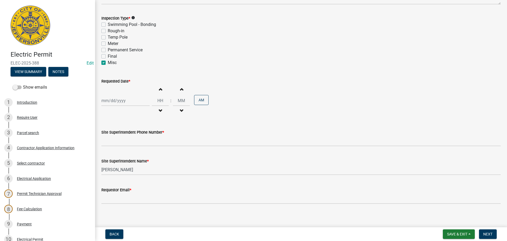
scroll to position [67, 0]
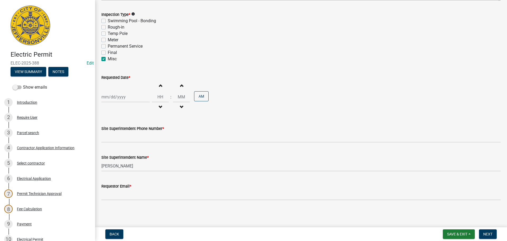
click at [114, 98] on div at bounding box center [125, 96] width 48 height 11
select select "9"
select select "2025"
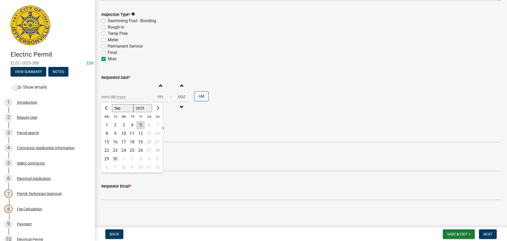
click at [116, 136] on div "9" at bounding box center [115, 133] width 8 height 8
type input "[DATE]"
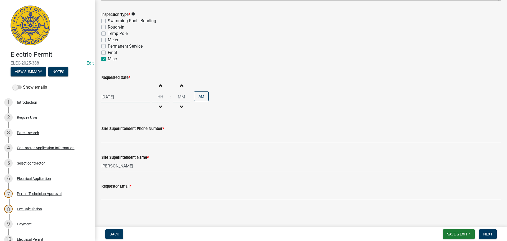
click at [163, 96] on input "Hours" at bounding box center [160, 96] width 17 height 11
select select "9"
select select "2025"
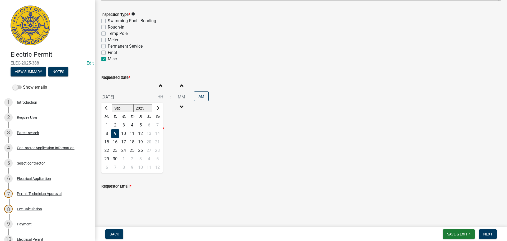
click at [117, 94] on div "[DATE] [PERSON_NAME] Apr May Jun [DATE] Aug Sep Oct Nov [DATE] 1526 1527 1528 1…" at bounding box center [125, 96] width 48 height 11
click at [106, 133] on div "8" at bounding box center [106, 133] width 8 height 8
type input "[DATE]"
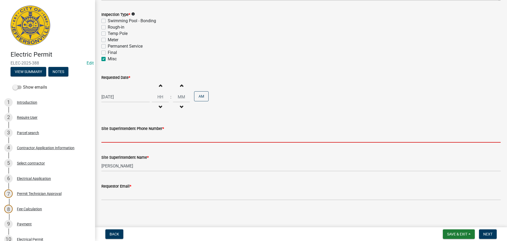
click at [122, 136] on input "Site Superintendent Phone Number *" at bounding box center [300, 137] width 399 height 11
click at [108, 57] on label "Misc" at bounding box center [112, 59] width 9 height 6
click at [108, 57] on input "Misc" at bounding box center [109, 57] width 3 height 3
checkbox input "false"
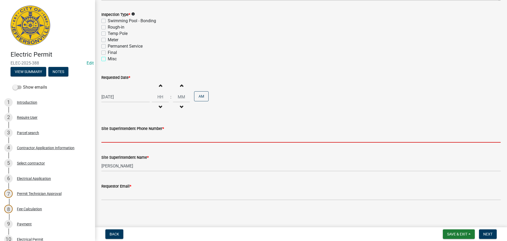
checkbox input "false"
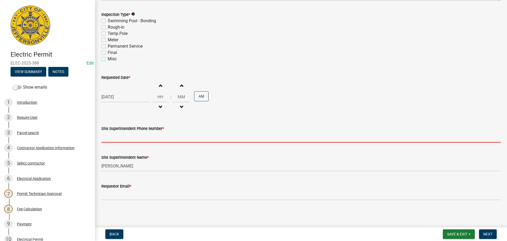
checkbox input "false"
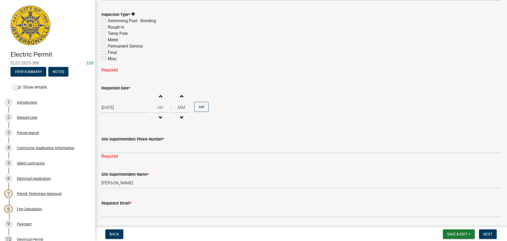
click at [108, 26] on label "Rough-in" at bounding box center [116, 27] width 17 height 6
click at [108, 26] on input "Rough-in" at bounding box center [109, 25] width 3 height 3
checkbox input "true"
checkbox input "false"
checkbox input "true"
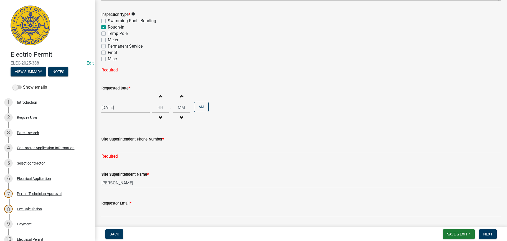
checkbox input "false"
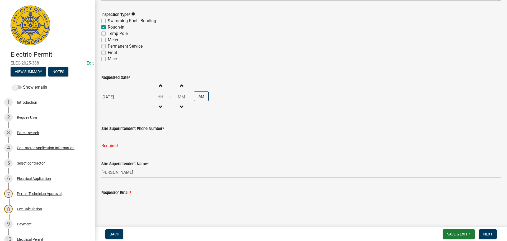
click at [108, 46] on label "Permanent Service" at bounding box center [125, 46] width 35 height 6
click at [108, 46] on input "Permanent Service" at bounding box center [109, 44] width 3 height 3
checkbox input "true"
checkbox input "false"
checkbox input "true"
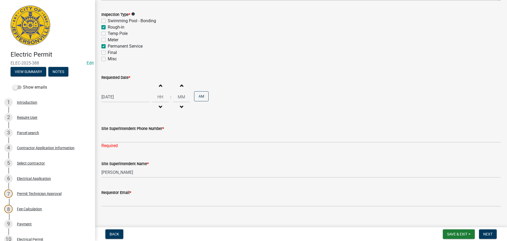
checkbox input "false"
checkbox input "true"
checkbox input "false"
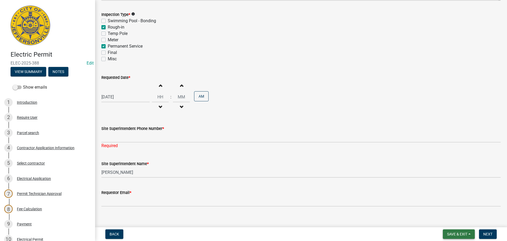
click at [450, 233] on span "Save & Exit" at bounding box center [457, 234] width 20 height 4
click at [447, 222] on button "Save & Exit" at bounding box center [454, 220] width 42 height 13
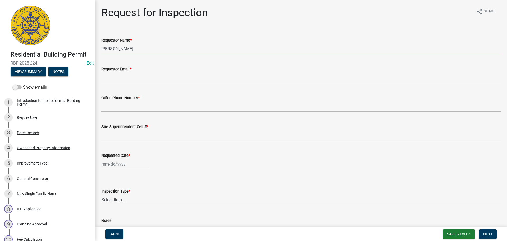
drag, startPoint x: 126, startPoint y: 50, endPoint x: 97, endPoint y: 45, distance: 30.1
click at [101, 46] on div "Requestor Name * Mike Kruer" at bounding box center [300, 42] width 407 height 25
type input "VICTORIA"
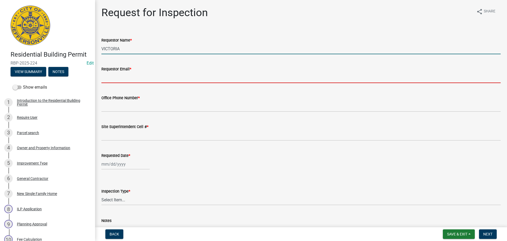
click at [127, 77] on input "Requestor Email *" at bounding box center [300, 77] width 399 height 11
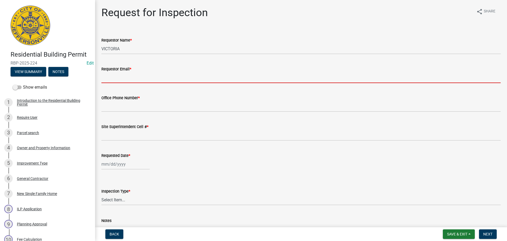
type input "vjohnsrealtor@gmail.com"
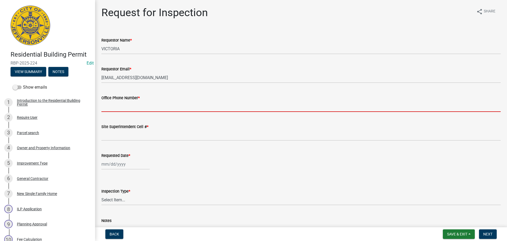
click at [130, 108] on input "Office Phone Number *" at bounding box center [300, 106] width 399 height 11
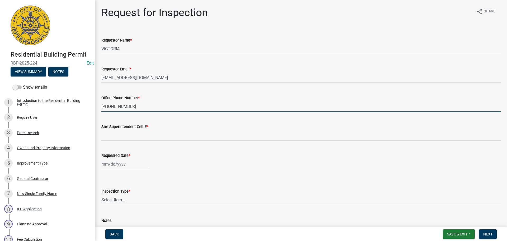
type input "[PHONE_NUMBER]"
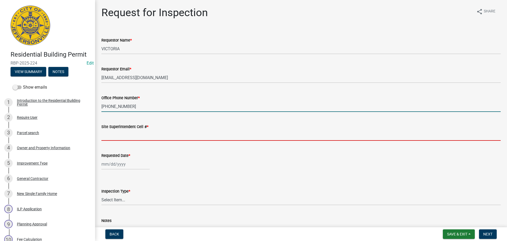
click at [125, 135] on input "Site Superintendent Cell # *" at bounding box center [300, 135] width 399 height 11
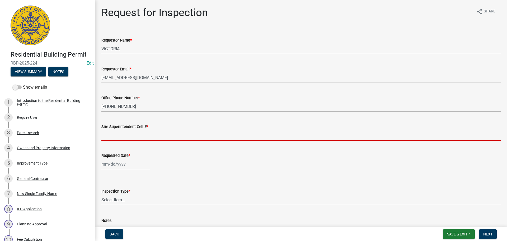
type input "SAME"
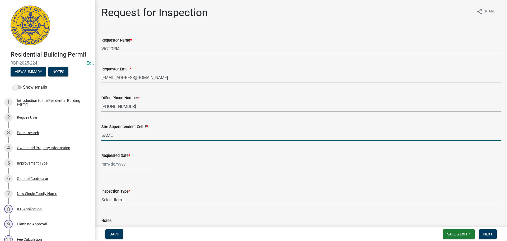
select select "9"
select select "2025"
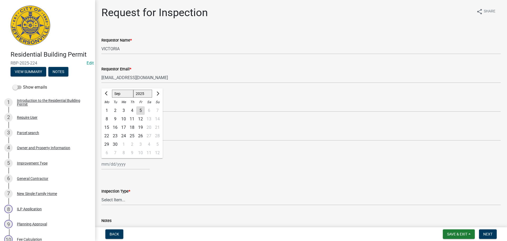
click at [114, 163] on div "Jan Feb Mar Apr May Jun Jul Aug Sep Oct Nov Dec 1525 1526 1527 1528 1529 1530 1…" at bounding box center [125, 163] width 48 height 11
click at [106, 119] on div "8" at bounding box center [106, 119] width 8 height 8
type input "[DATE]"
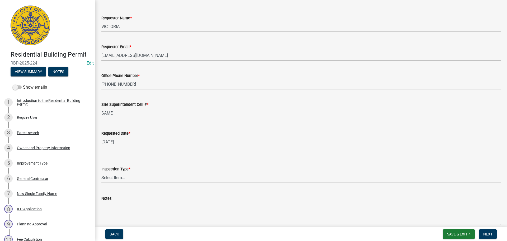
scroll to position [48, 0]
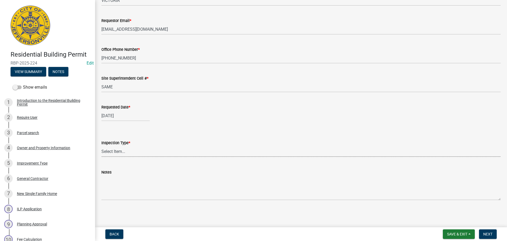
click at [113, 153] on select "Select Item... Footer Foundation Framing Final" at bounding box center [300, 151] width 399 height 11
click at [101, 146] on select "Select Item... Footer Foundation Framing Final" at bounding box center [300, 151] width 399 height 11
select select "cf00f61e-4b77-4892-83dd-df63e4708b2f"
click at [490, 233] on span "Next" at bounding box center [487, 234] width 9 height 4
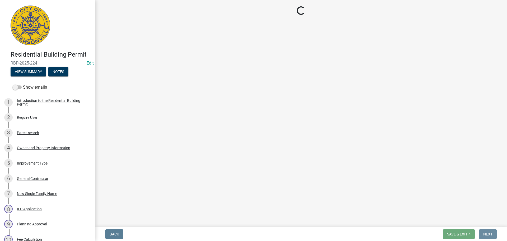
scroll to position [0, 0]
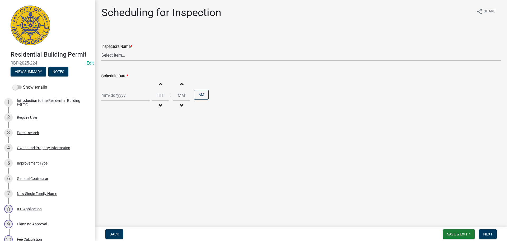
click at [121, 57] on select "Select Item... jramsey (Jeremy Ramsey) MaryFrey (Mary Frey) mkruer (Mike Kruer)…" at bounding box center [300, 55] width 399 height 11
select select "fdb3bcc6-ce93-4663-8a18-5c08884dd177"
click at [101, 50] on select "Select Item... jramsey (Jeremy Ramsey) MaryFrey (Mary Frey) mkruer (Mike Kruer)…" at bounding box center [300, 55] width 399 height 11
click at [111, 95] on div at bounding box center [125, 95] width 48 height 11
select select "9"
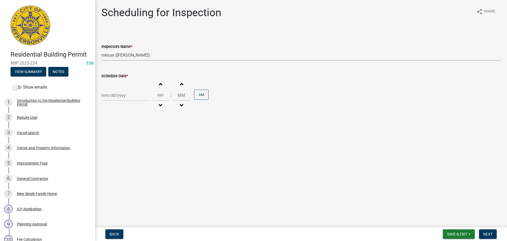
select select "2025"
click at [106, 132] on div "8" at bounding box center [106, 132] width 8 height 8
type input "[DATE]"
click at [492, 232] on span "Next" at bounding box center [487, 234] width 9 height 4
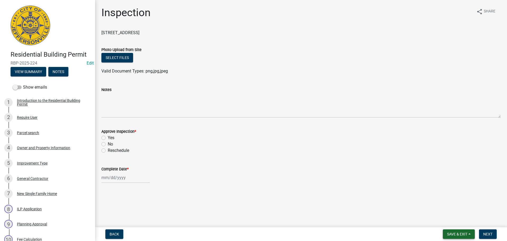
click at [449, 232] on span "Save & Exit" at bounding box center [457, 234] width 20 height 4
click at [450, 222] on button "Save & Exit" at bounding box center [454, 220] width 42 height 13
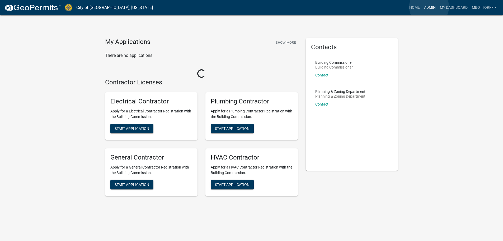
click at [429, 7] on link "Admin" at bounding box center [430, 8] width 16 height 10
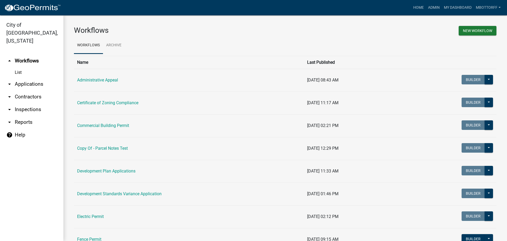
click at [25, 103] on link "arrow_drop_down Inspections" at bounding box center [31, 109] width 63 height 13
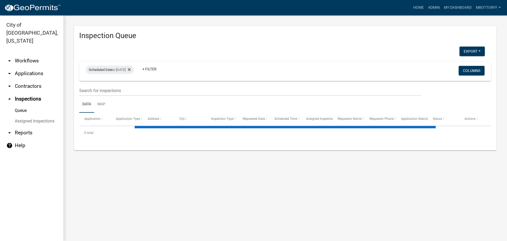
select select "3: 100"
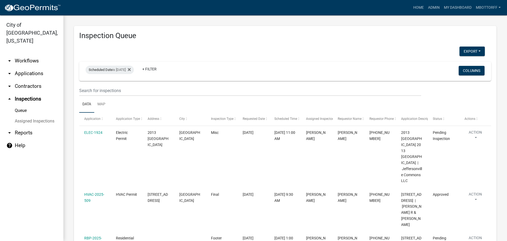
click at [40, 116] on link "Assigned Inspections" at bounding box center [31, 121] width 63 height 11
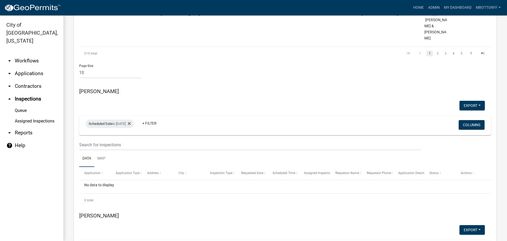
scroll to position [528, 0]
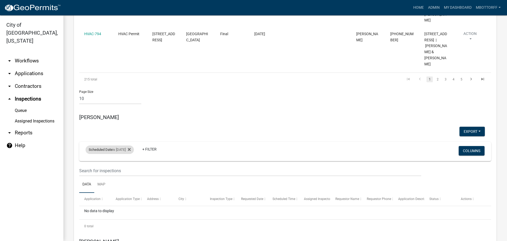
click at [127, 145] on div "Scheduled Date is [DATE]" at bounding box center [110, 149] width 48 height 8
click at [131, 115] on input "[DATE]" at bounding box center [114, 115] width 37 height 11
type input "[DATE]"
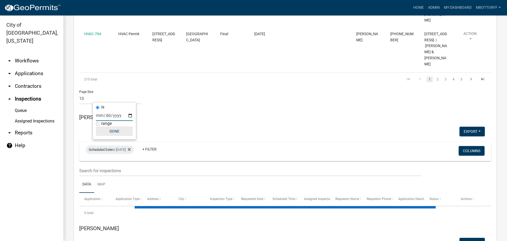
click at [113, 132] on button "Done" at bounding box center [114, 131] width 37 height 10
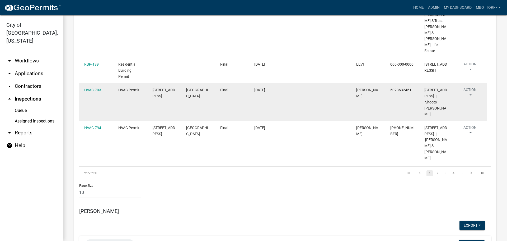
scroll to position [396, 0]
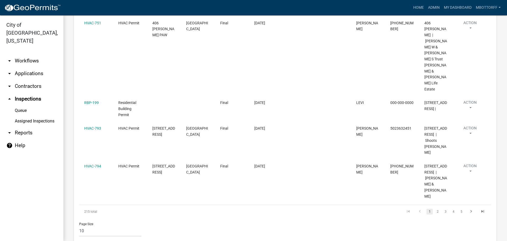
click at [26, 67] on link "arrow_drop_down Applications" at bounding box center [31, 73] width 63 height 13
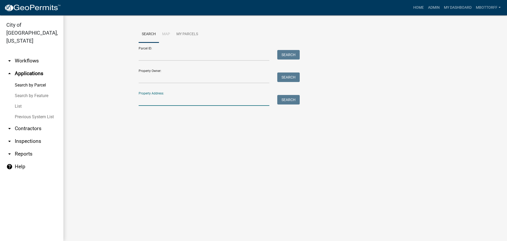
click at [141, 98] on input "Property Address:" at bounding box center [204, 100] width 131 height 11
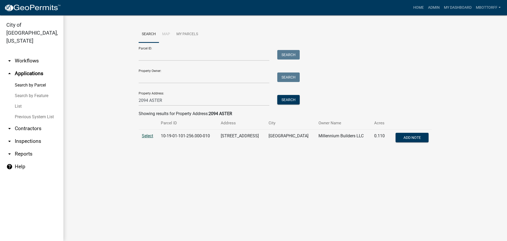
click at [151, 137] on span "Select" at bounding box center [147, 135] width 11 height 5
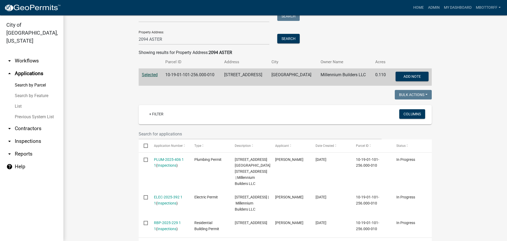
scroll to position [26, 0]
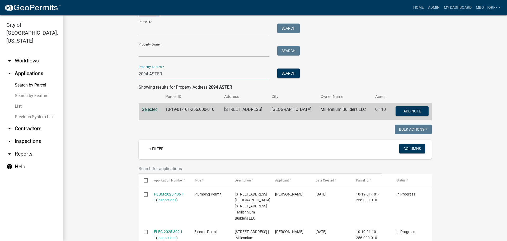
click at [146, 73] on input "2094 ASTER" at bounding box center [204, 73] width 131 height 11
click at [284, 74] on button "Search" at bounding box center [288, 73] width 22 height 10
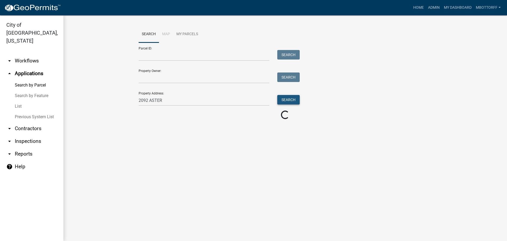
scroll to position [0, 0]
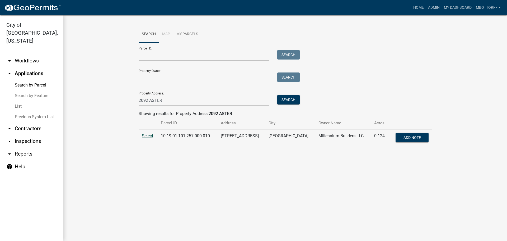
click at [150, 136] on span "Select" at bounding box center [147, 135] width 11 height 5
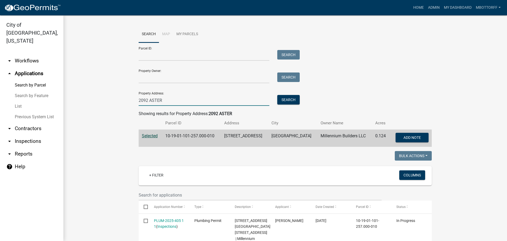
click at [147, 99] on input "2092 ASTER" at bounding box center [204, 100] width 131 height 11
click at [280, 98] on button "Search" at bounding box center [288, 100] width 22 height 10
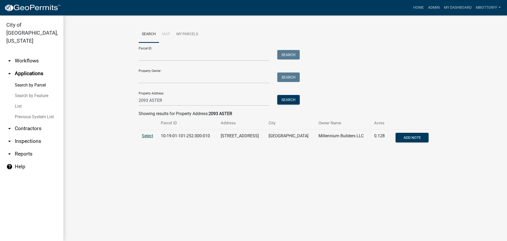
click at [144, 135] on span "Select" at bounding box center [147, 135] width 11 height 5
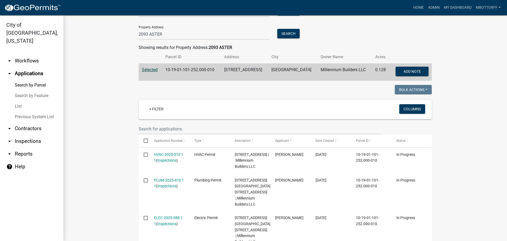
scroll to position [53, 0]
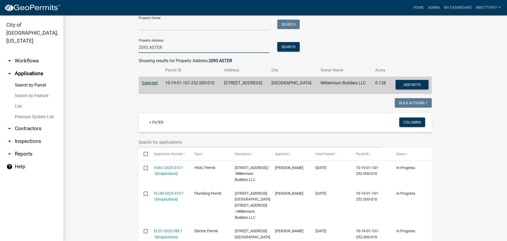
click at [147, 45] on input "2093 ASTER" at bounding box center [204, 47] width 131 height 11
click at [147, 47] on input "2093 ASTER" at bounding box center [204, 47] width 131 height 11
click at [285, 49] on button "Search" at bounding box center [288, 47] width 22 height 10
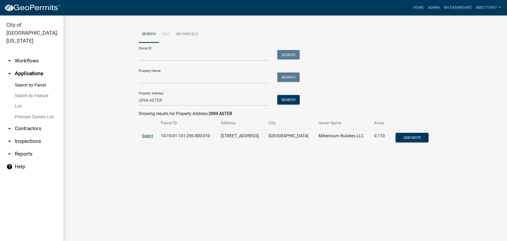
click at [149, 137] on span "Select" at bounding box center [147, 135] width 11 height 5
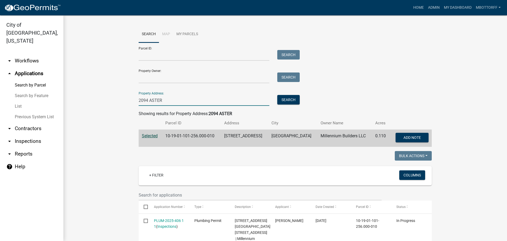
click at [147, 99] on input "2094 ASTER" at bounding box center [204, 100] width 131 height 11
click at [146, 99] on input "2094 ASTER" at bounding box center [204, 100] width 131 height 11
type input "2095 ASTER"
click at [287, 98] on button "Search" at bounding box center [288, 100] width 22 height 10
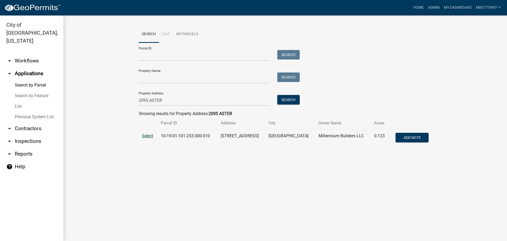
click at [145, 136] on span "Select" at bounding box center [147, 135] width 11 height 5
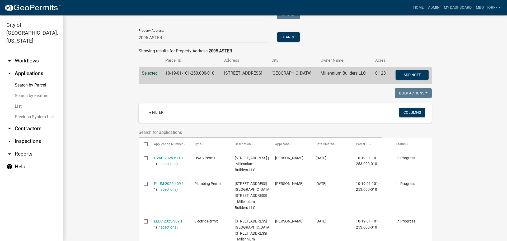
scroll to position [79, 0]
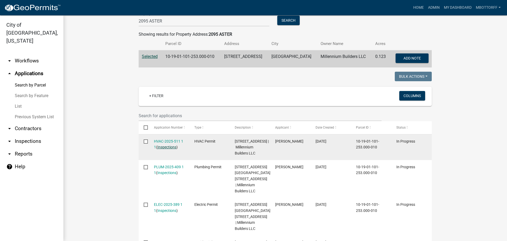
click at [160, 148] on link "Inspections" at bounding box center [166, 147] width 19 height 4
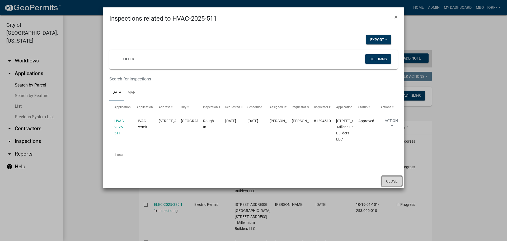
click at [385, 186] on button "Close" at bounding box center [392, 181] width 20 height 10
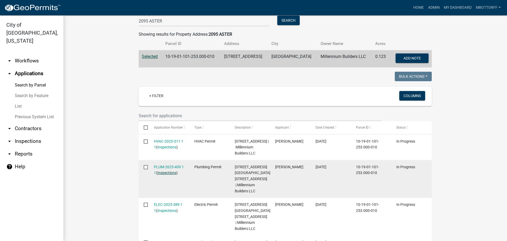
click at [158, 175] on link "Inspections" at bounding box center [166, 172] width 19 height 4
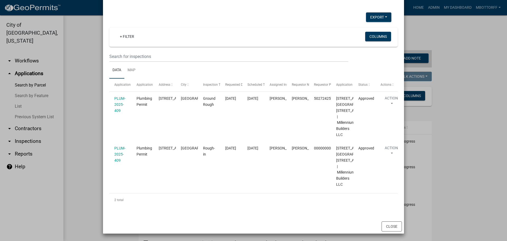
scroll to position [35, 0]
click at [387, 229] on button "Close" at bounding box center [392, 226] width 20 height 10
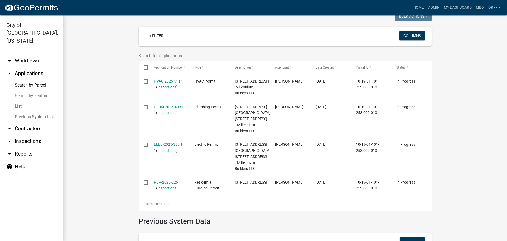
scroll to position [185, 0]
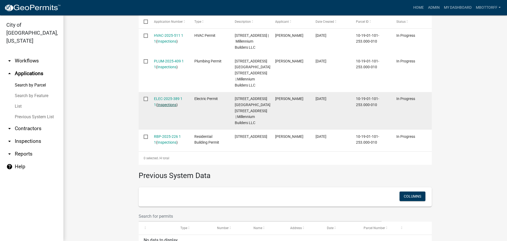
click at [171, 107] on link "Inspections" at bounding box center [166, 104] width 19 height 4
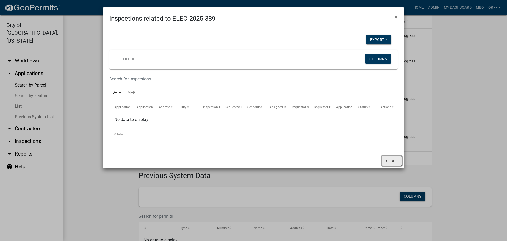
click at [391, 159] on button "Close" at bounding box center [392, 161] width 20 height 10
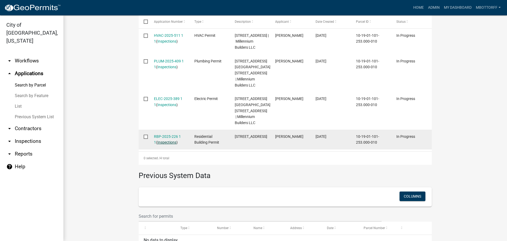
click at [158, 144] on link "Inspections" at bounding box center [166, 142] width 19 height 4
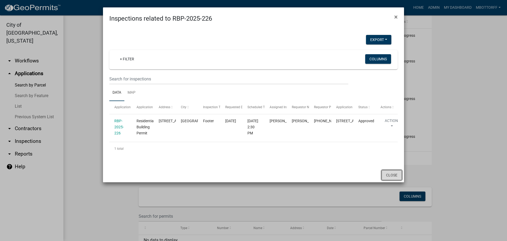
click at [394, 180] on button "Close" at bounding box center [392, 175] width 20 height 10
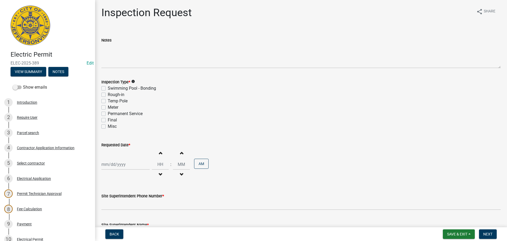
click at [108, 94] on label "Rough-in" at bounding box center [116, 94] width 17 height 6
click at [108, 94] on input "Rough-in" at bounding box center [109, 92] width 3 height 3
checkbox input "true"
checkbox input "false"
checkbox input "true"
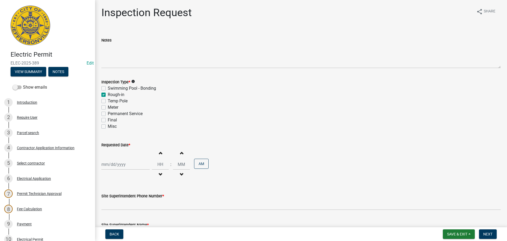
checkbox input "false"
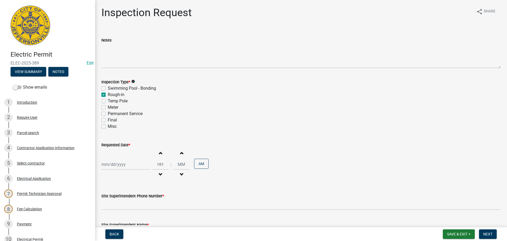
click at [108, 112] on label "Permanent Service" at bounding box center [125, 113] width 35 height 6
click at [108, 112] on input "Permanent Service" at bounding box center [109, 111] width 3 height 3
checkbox input "true"
checkbox input "false"
checkbox input "true"
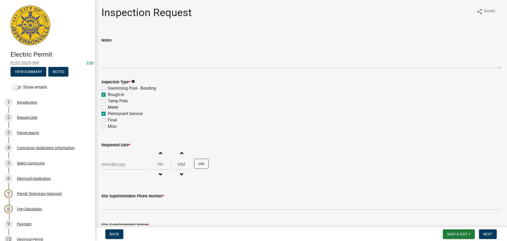
checkbox input "false"
checkbox input "true"
checkbox input "false"
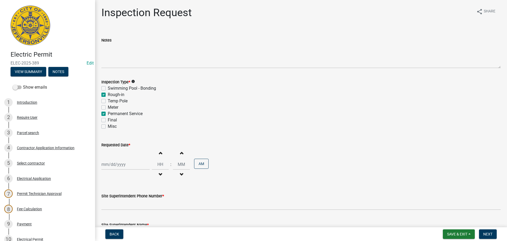
click at [105, 162] on div at bounding box center [125, 164] width 48 height 11
select select "9"
select select "2025"
click at [108, 119] on div "8" at bounding box center [106, 119] width 8 height 8
type input "[DATE]"
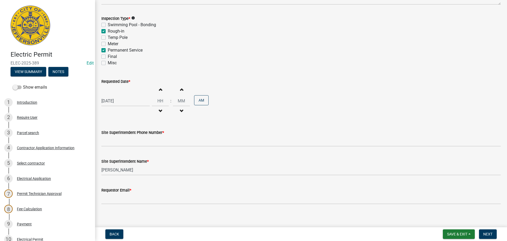
scroll to position [67, 0]
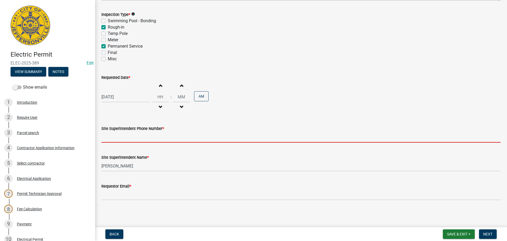
click at [128, 141] on input "Site Superintendent Phone Number *" at bounding box center [300, 137] width 399 height 11
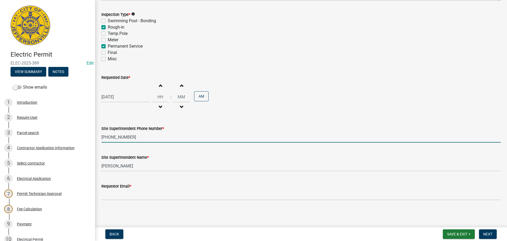
type input "[PHONE_NUMBER]"
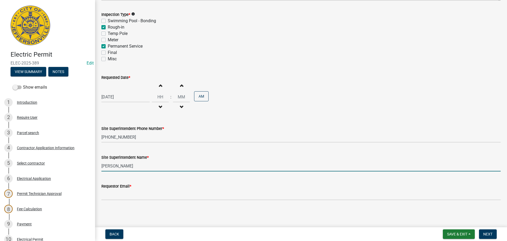
click at [124, 166] on input "[PERSON_NAME]" at bounding box center [300, 165] width 399 height 11
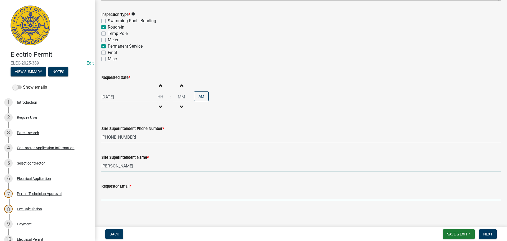
click at [121, 196] on input "Requestor Email *" at bounding box center [300, 194] width 399 height 11
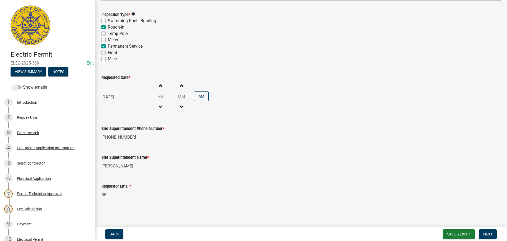
type input "[EMAIL_ADDRESS][DOMAIN_NAME]"
click at [487, 234] on span "Next" at bounding box center [487, 234] width 9 height 4
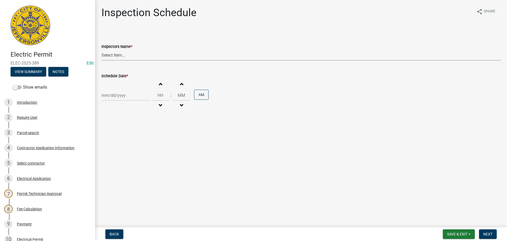
click at [112, 55] on select "Select Item... [PERSON_NAME] ([PERSON_NAME]) [PERSON_NAME] ([PERSON_NAME]) mkru…" at bounding box center [300, 55] width 399 height 11
select select "36a8b8f0-2ef8-43e9-ae06-718f51af8d36"
click at [101, 50] on select "Select Item... [PERSON_NAME] ([PERSON_NAME]) [PERSON_NAME] ([PERSON_NAME]) mkru…" at bounding box center [300, 55] width 399 height 11
click at [106, 97] on div at bounding box center [125, 95] width 48 height 11
select select "9"
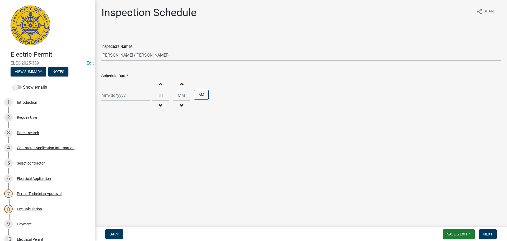
select select "2025"
click at [105, 133] on div "8" at bounding box center [106, 132] width 8 height 8
type input "[DATE]"
click at [487, 232] on span "Next" at bounding box center [487, 234] width 9 height 4
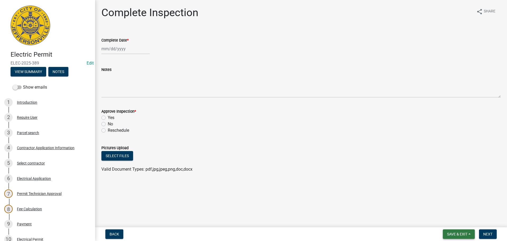
click at [459, 234] on span "Save & Exit" at bounding box center [457, 234] width 20 height 4
click at [452, 222] on button "Save & Exit" at bounding box center [454, 220] width 42 height 13
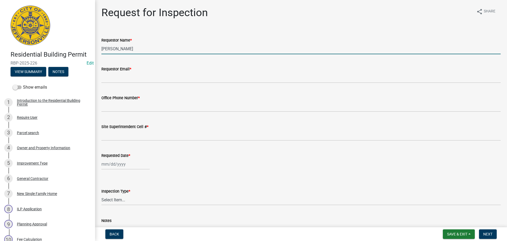
drag, startPoint x: 106, startPoint y: 48, endPoint x: 20, endPoint y: 32, distance: 87.5
click at [20, 32] on div "Residential Building Permit RBP-2025-226 Edit View Summary Notes Show emails 1 …" at bounding box center [253, 120] width 507 height 241
type input "VICTORIA"
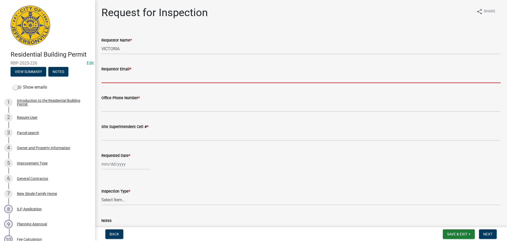
click at [124, 79] on input "Requestor Email *" at bounding box center [300, 77] width 399 height 11
type input "vjohnsrealtor@gmail.com"
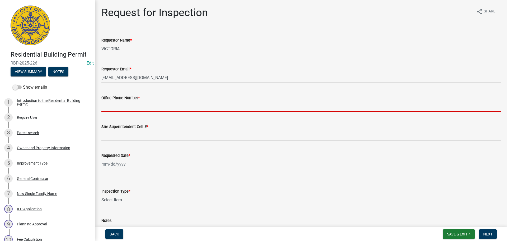
click at [125, 108] on input "Office Phone Number *" at bounding box center [300, 106] width 399 height 11
type input "502-810-7464"
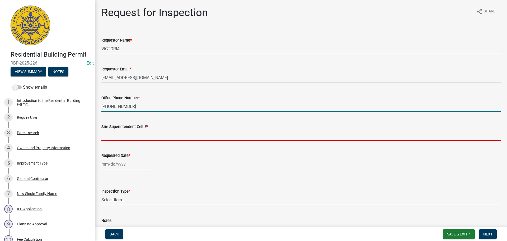
click at [114, 133] on input "Site Superintendent Cell # *" at bounding box center [300, 135] width 399 height 11
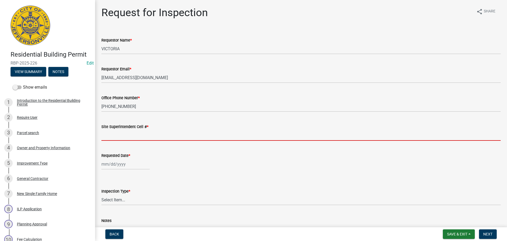
type input "SAME"
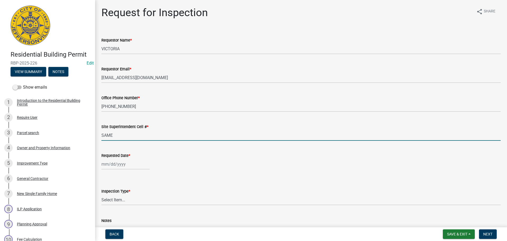
click at [122, 161] on div at bounding box center [125, 163] width 48 height 11
select select "9"
select select "2025"
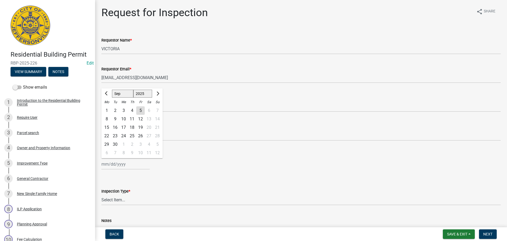
click at [105, 119] on div "8" at bounding box center [106, 119] width 8 height 8
type input "09/08/2025"
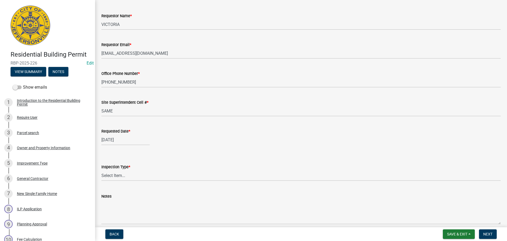
scroll to position [48, 0]
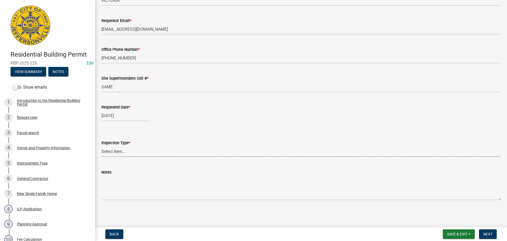
click at [112, 152] on select "Select Item... Footer Foundation Framing Final" at bounding box center [300, 151] width 399 height 11
click at [101, 146] on select "Select Item... Footer Foundation Framing Final" at bounding box center [300, 151] width 399 height 11
select select "cf00f61e-4b77-4892-83dd-df63e4708b2f"
click at [489, 234] on span "Next" at bounding box center [487, 234] width 9 height 4
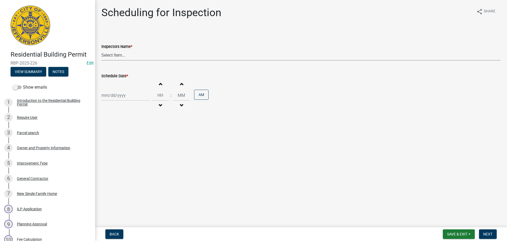
click at [114, 52] on select "Select Item... jramsey (Jeremy Ramsey) MaryFrey (Mary Frey) mkruer (Mike Kruer)…" at bounding box center [300, 55] width 399 height 11
select select "fdb3bcc6-ce93-4663-8a18-5c08884dd177"
click at [101, 50] on select "Select Item... jramsey (Jeremy Ramsey) MaryFrey (Mary Frey) mkruer (Mike Kruer)…" at bounding box center [300, 55] width 399 height 11
select select "9"
select select "2025"
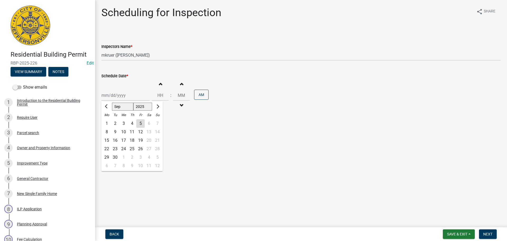
drag, startPoint x: 117, startPoint y: 97, endPoint x: 116, endPoint y: 100, distance: 3.0
click at [117, 97] on div "Jan Feb Mar Apr May Jun Jul Aug Sep Oct Nov Dec 1525 1526 1527 1528 1529 1530 1…" at bounding box center [125, 95] width 48 height 11
click at [107, 131] on div "8" at bounding box center [106, 132] width 8 height 8
type input "09/08/2025"
click at [487, 232] on span "Next" at bounding box center [487, 234] width 9 height 4
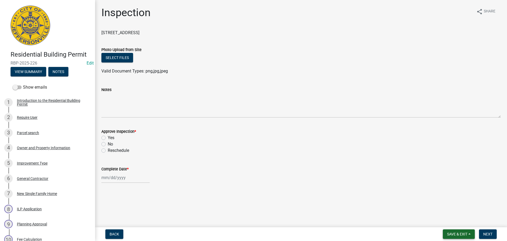
click at [452, 233] on span "Save & Exit" at bounding box center [457, 234] width 20 height 4
click at [450, 222] on button "Save & Exit" at bounding box center [454, 220] width 42 height 13
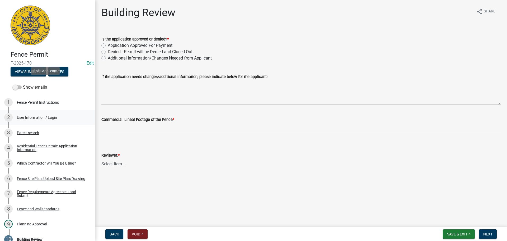
click at [26, 115] on div "User Information / Login" at bounding box center [37, 117] width 40 height 4
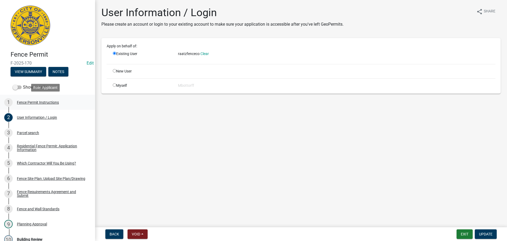
drag, startPoint x: 22, startPoint y: 100, endPoint x: 25, endPoint y: 100, distance: 2.9
click at [23, 100] on ul "1 Fence Permit Instructions 2 User Information / Login 3 Parcel search 4 Reside…" at bounding box center [47, 178] width 95 height 172
click at [31, 132] on div "Parcel search" at bounding box center [28, 133] width 22 height 4
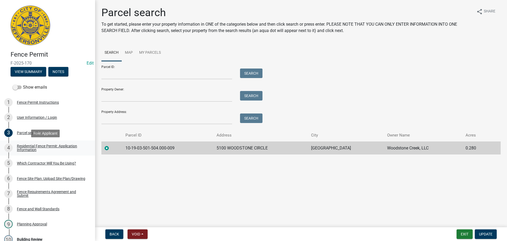
click at [30, 151] on div "Residential Fence Permit: Application Information" at bounding box center [52, 147] width 70 height 7
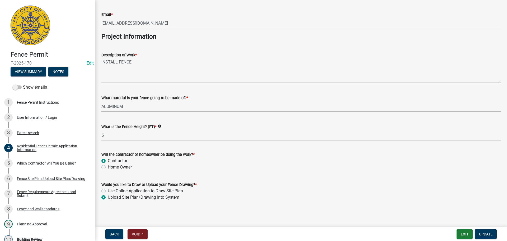
scroll to position [430, 0]
click at [29, 162] on div "Which Contractor Will You Be Using?" at bounding box center [46, 163] width 59 height 4
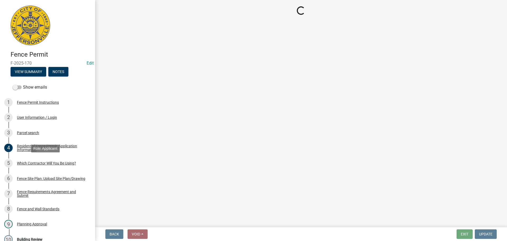
scroll to position [0, 0]
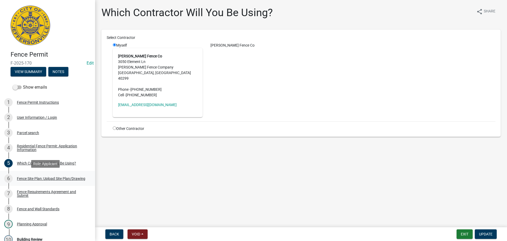
click at [43, 178] on div "Fence Site Plan: Upload Site Plan/Drawing" at bounding box center [51, 178] width 68 height 4
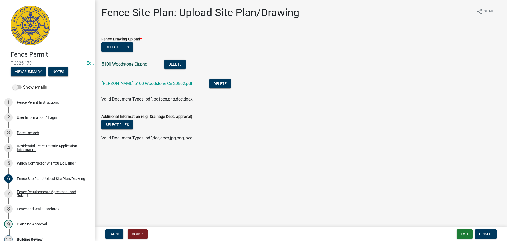
click at [124, 63] on link "5100 Woodstone Cir.png" at bounding box center [125, 64] width 46 height 5
click at [126, 64] on link "5100 Woodstone Cir.png" at bounding box center [125, 64] width 46 height 5
click at [118, 85] on link "[PERSON_NAME] 5100 Woodstone Cir 20802.pdf" at bounding box center [147, 83] width 91 height 5
click at [51, 190] on div "Fence Requirements Agreement and Submit" at bounding box center [52, 193] width 70 height 7
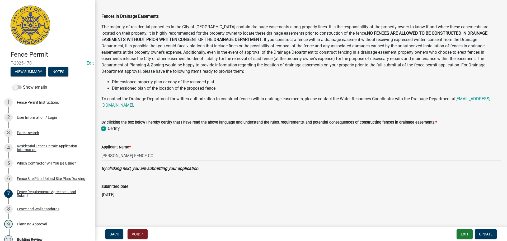
scroll to position [58, 0]
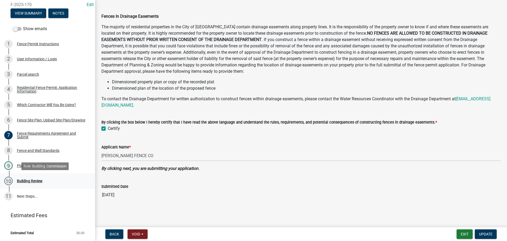
click at [30, 179] on div "Building Review" at bounding box center [30, 181] width 26 height 4
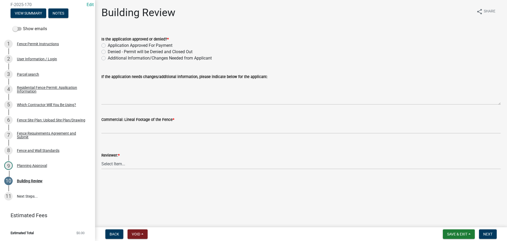
click at [108, 45] on label "Application Approved For Payment" at bounding box center [140, 45] width 65 height 6
click at [108, 45] on input "Application Approved For Payment" at bounding box center [109, 43] width 3 height 3
radio input "true"
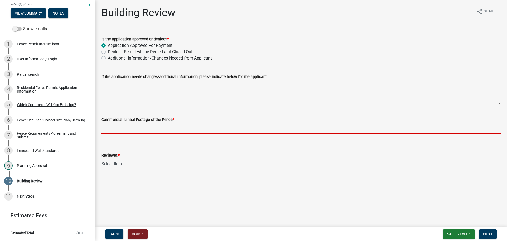
click at [126, 127] on input "text" at bounding box center [300, 128] width 399 height 11
type input "0"
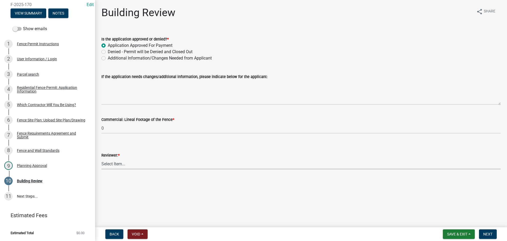
click at [122, 163] on select "Select Item... [PERSON_NAME] [PERSON_NAME] [PERSON_NAME] [PERSON_NAME] [PERSON_…" at bounding box center [300, 163] width 399 height 11
click at [101, 158] on select "Select Item... [PERSON_NAME] [PERSON_NAME] [PERSON_NAME] [PERSON_NAME] [PERSON_…" at bounding box center [300, 163] width 399 height 11
select select "e36977bf-af8d-40c9-935f-0f479ad9eb24"
click at [486, 232] on span "Next" at bounding box center [487, 234] width 9 height 4
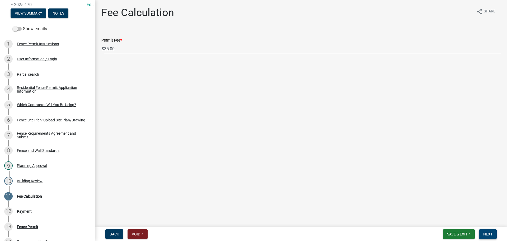
click at [490, 235] on span "Next" at bounding box center [487, 234] width 9 height 4
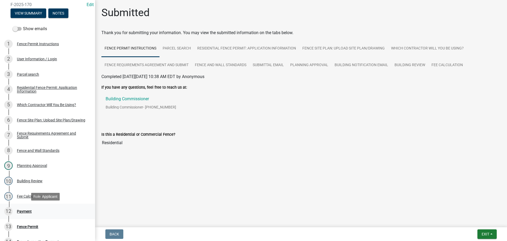
click at [27, 211] on div "Payment" at bounding box center [24, 211] width 15 height 4
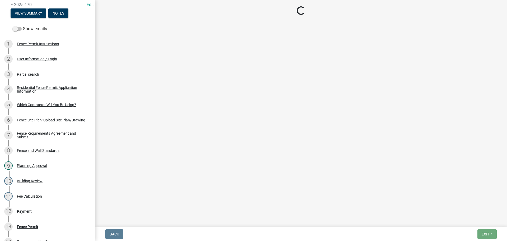
select select "3: 3"
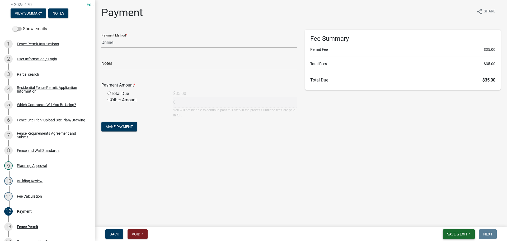
click at [457, 232] on span "Save & Exit" at bounding box center [457, 234] width 20 height 4
click at [454, 219] on button "Save & Exit" at bounding box center [454, 220] width 42 height 13
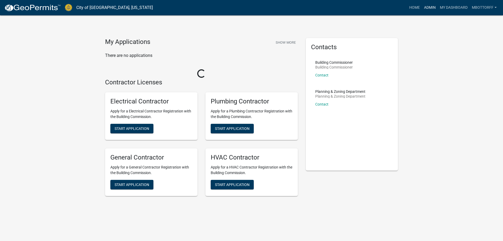
click at [428, 6] on link "Admin" at bounding box center [430, 8] width 16 height 10
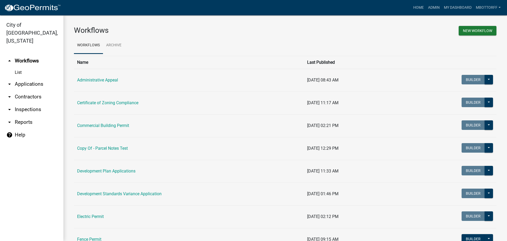
click at [23, 91] on link "arrow_drop_down Contractors" at bounding box center [31, 96] width 63 height 13
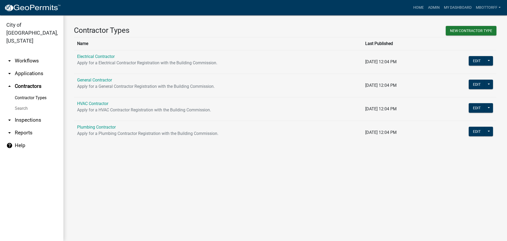
click at [21, 103] on link "Search" at bounding box center [31, 108] width 63 height 11
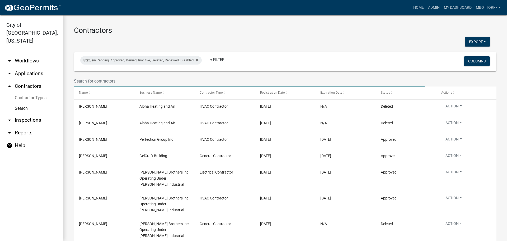
click at [91, 82] on input "text" at bounding box center [249, 81] width 351 height 11
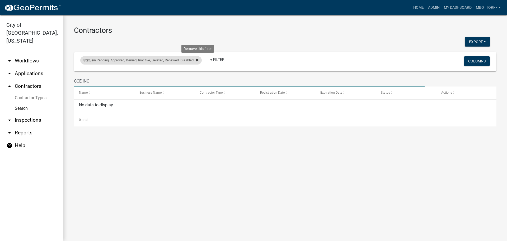
type input "CCE INC"
click at [197, 59] on fa-icon at bounding box center [196, 60] width 5 height 8
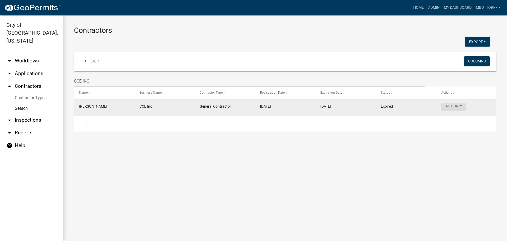
click at [459, 106] on button "Action" at bounding box center [453, 107] width 25 height 8
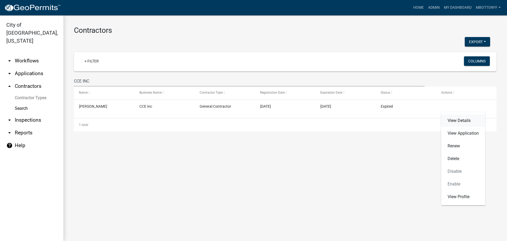
click at [457, 121] on link "View Details" at bounding box center [463, 120] width 44 height 13
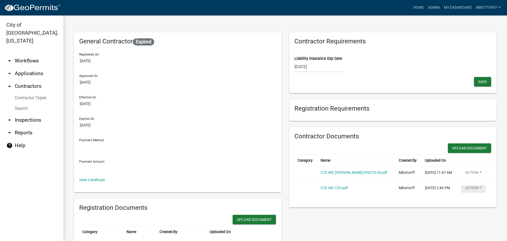
click at [477, 193] on button "Action" at bounding box center [473, 189] width 25 height 8
click at [471, 213] on link "Delete" at bounding box center [482, 207] width 42 height 13
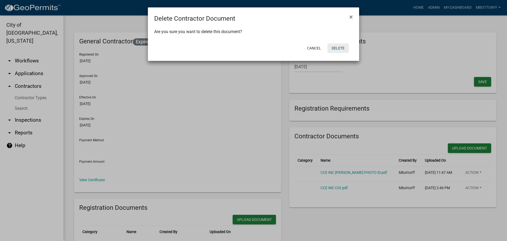
click at [340, 48] on button "Delete" at bounding box center [337, 48] width 21 height 10
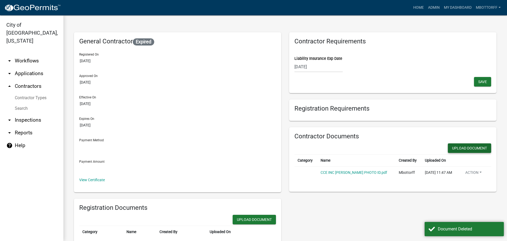
click at [465, 145] on button "Upload Document" at bounding box center [469, 148] width 43 height 10
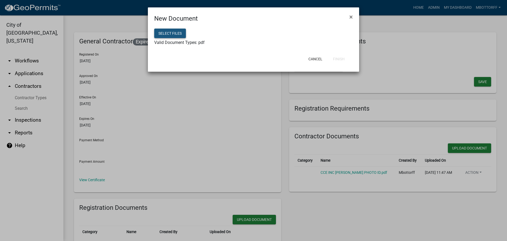
click at [172, 33] on button "Select files" at bounding box center [170, 34] width 32 height 10
click at [339, 60] on button "Finish" at bounding box center [339, 59] width 20 height 10
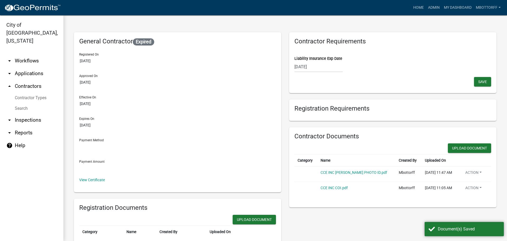
click at [316, 65] on div "08/30/2025" at bounding box center [318, 66] width 48 height 11
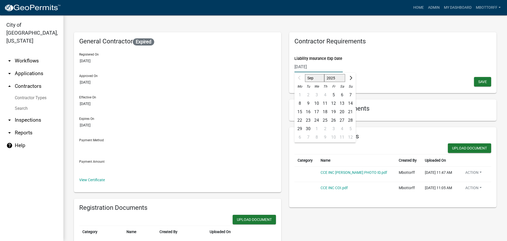
click at [316, 65] on input "08/30/2025" at bounding box center [318, 66] width 48 height 11
type input "08/30/2026"
click at [481, 79] on button "Save" at bounding box center [482, 82] width 17 height 10
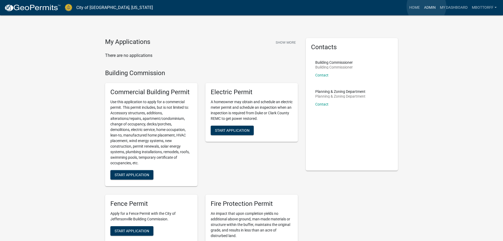
click at [427, 6] on link "Admin" at bounding box center [430, 8] width 16 height 10
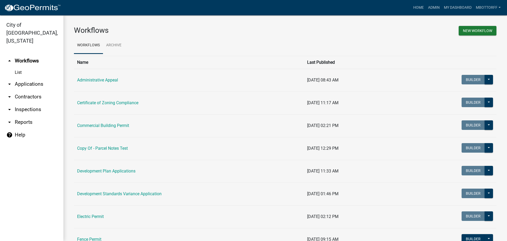
click at [23, 103] on link "arrow_drop_down Inspections" at bounding box center [31, 109] width 63 height 13
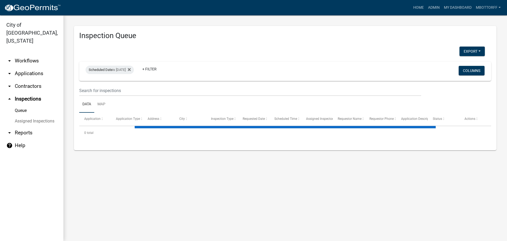
select select "3: 100"
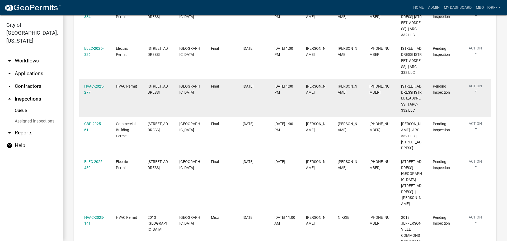
scroll to position [290, 0]
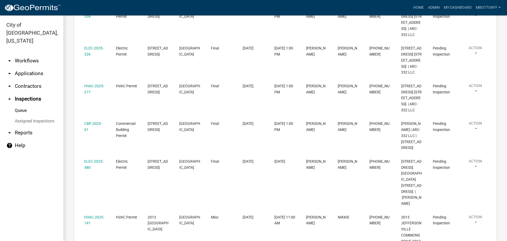
click at [43, 116] on link "Assigned Inspections" at bounding box center [31, 121] width 63 height 11
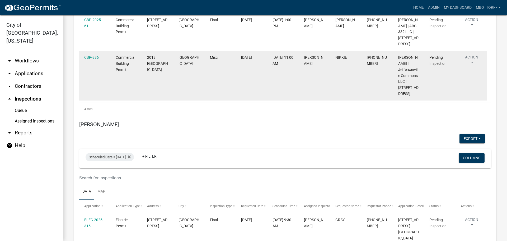
scroll to position [1320, 0]
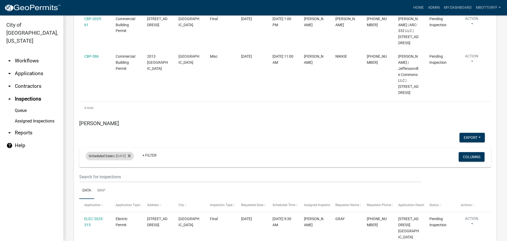
click at [126, 152] on div "Scheduled Date is 09/09/2025" at bounding box center [110, 156] width 48 height 8
click at [132, 153] on input "2025-09-09" at bounding box center [114, 151] width 37 height 11
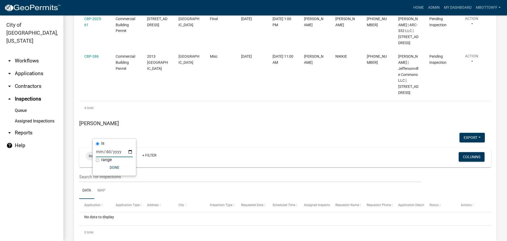
type input "2025-08-28"
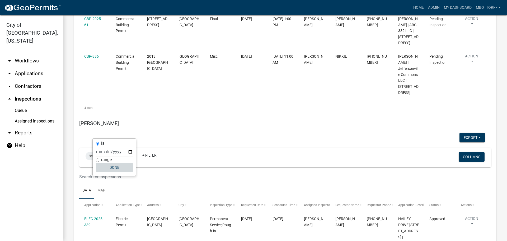
click at [117, 168] on button "Done" at bounding box center [114, 167] width 37 height 10
click at [34, 116] on link "Assigned Inspections" at bounding box center [31, 121] width 63 height 11
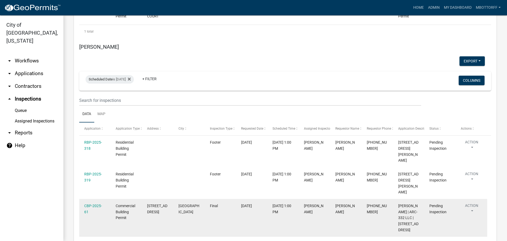
scroll to position [1136, 0]
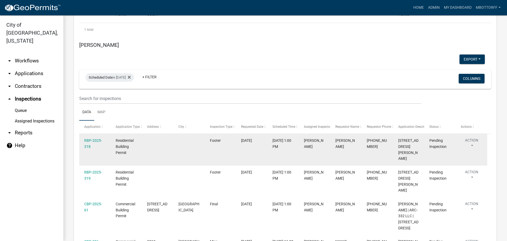
click at [471, 137] on button "Action" at bounding box center [472, 143] width 22 height 13
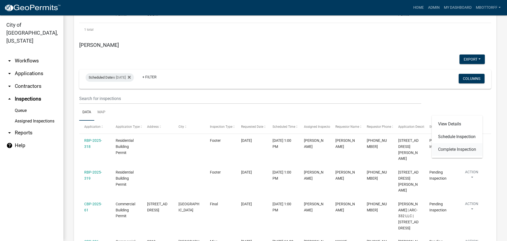
click at [459, 149] on link "Complete Inspection" at bounding box center [457, 149] width 51 height 13
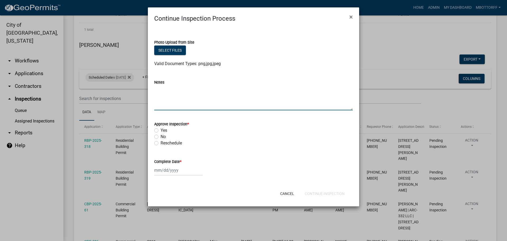
click at [161, 91] on textarea "Notes" at bounding box center [253, 97] width 199 height 25
click at [157, 87] on textarea "Notes" at bounding box center [253, 97] width 199 height 25
type textarea "LW"
drag, startPoint x: 157, startPoint y: 130, endPoint x: 156, endPoint y: 144, distance: 14.5
click at [161, 130] on label "Yes" at bounding box center [164, 130] width 7 height 6
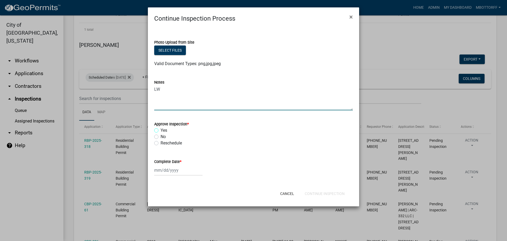
click at [161, 130] on input "Yes" at bounding box center [162, 128] width 3 height 3
radio input "true"
click at [162, 168] on div at bounding box center [178, 170] width 48 height 11
select select "9"
select select "2025"
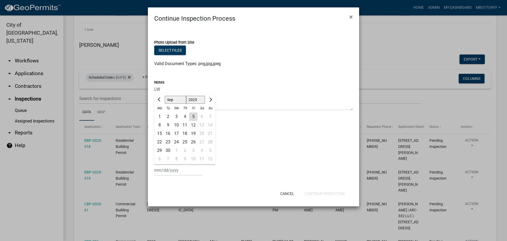
click at [192, 117] on div "5" at bounding box center [193, 116] width 8 height 8
type input "[DATE]"
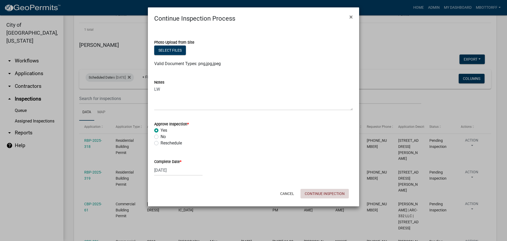
click at [340, 193] on button "Continue Inspection" at bounding box center [325, 194] width 48 height 10
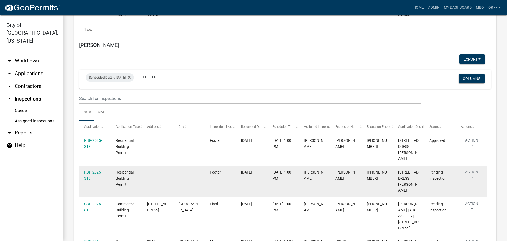
click at [470, 169] on button "Action" at bounding box center [472, 175] width 22 height 13
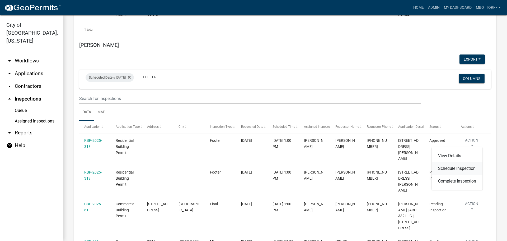
click at [451, 168] on link "Schedule Inspection" at bounding box center [457, 168] width 51 height 13
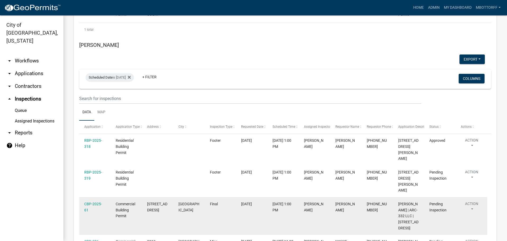
select select "7b0b9f25-f402-4148-9522-9b9b34b3e885"
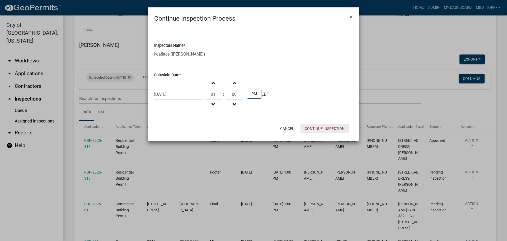
click at [327, 127] on button "Continue Inspection" at bounding box center [325, 129] width 48 height 10
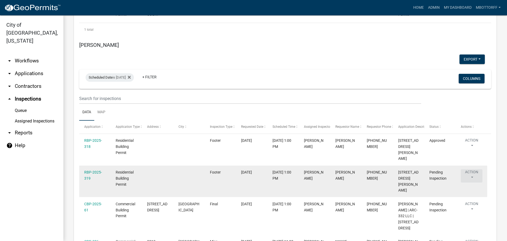
click at [472, 169] on button "Action" at bounding box center [472, 175] width 22 height 13
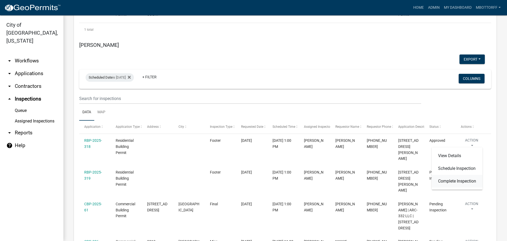
click at [456, 181] on link "Complete Inspection" at bounding box center [457, 181] width 51 height 13
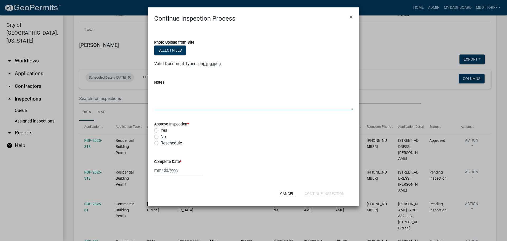
drag, startPoint x: 193, startPoint y: 95, endPoint x: 187, endPoint y: 91, distance: 7.2
click at [191, 95] on textarea "Notes" at bounding box center [253, 97] width 199 height 25
type textarea "LW"
click at [161, 128] on label "Yes" at bounding box center [164, 130] width 7 height 6
click at [161, 128] on input "Yes" at bounding box center [162, 128] width 3 height 3
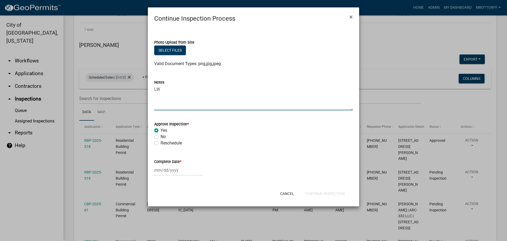
radio input "true"
click at [161, 172] on div at bounding box center [178, 170] width 48 height 11
select select "9"
select select "2025"
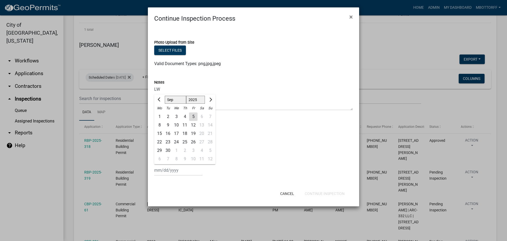
click at [191, 117] on div "5" at bounding box center [193, 116] width 8 height 8
type input "[DATE]"
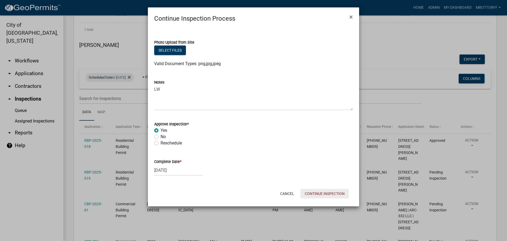
click at [326, 194] on button "Continue Inspection" at bounding box center [325, 194] width 48 height 10
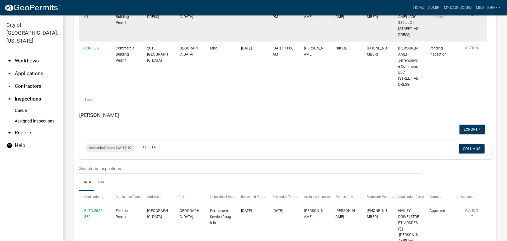
scroll to position [1241, 0]
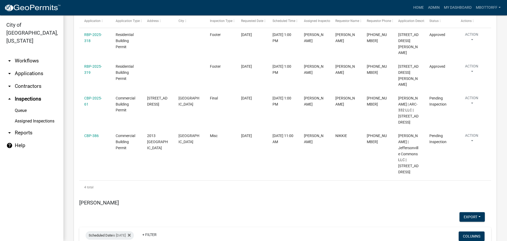
click at [30, 80] on link "arrow_drop_down Contractors" at bounding box center [31, 86] width 63 height 13
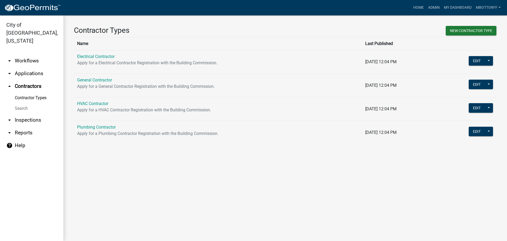
click at [25, 103] on link "Search" at bounding box center [31, 108] width 63 height 11
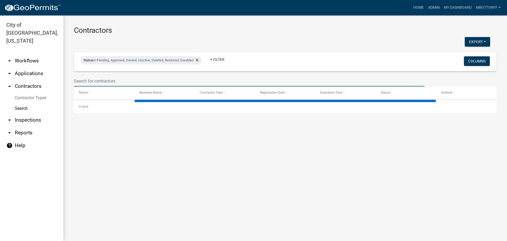
click at [91, 79] on input "text" at bounding box center [249, 81] width 351 height 11
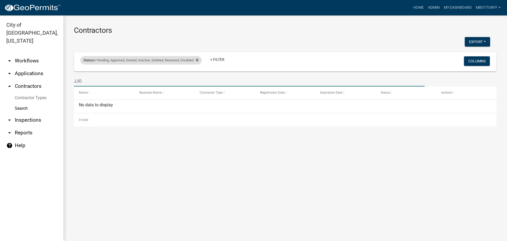
type input "JJO"
click at [200, 59] on div "Status in Pending, Approved, Denied, Inactive, Deleted, Renewed, Disabled" at bounding box center [140, 60] width 121 height 8
select select "1: '0'"
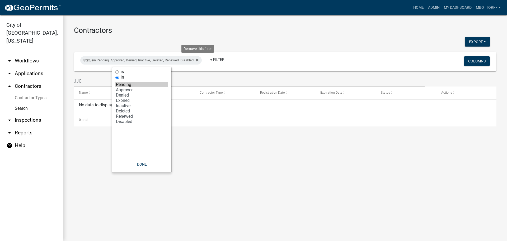
click at [199, 58] on icon at bounding box center [197, 60] width 3 height 4
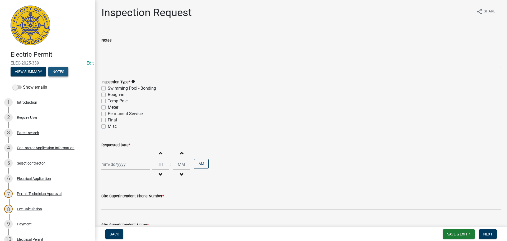
click at [58, 67] on button "Notes" at bounding box center [58, 72] width 20 height 10
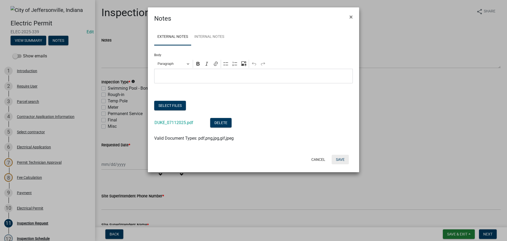
click at [339, 158] on button "Save" at bounding box center [340, 159] width 17 height 10
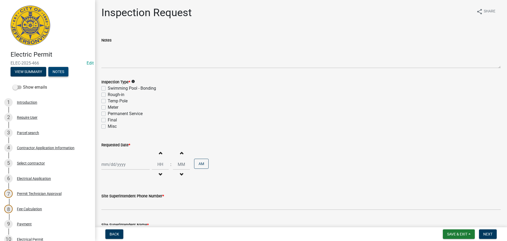
click at [59, 72] on button "Notes" at bounding box center [58, 72] width 20 height 10
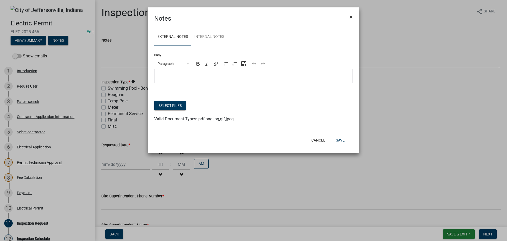
click at [350, 16] on span "×" at bounding box center [350, 16] width 3 height 7
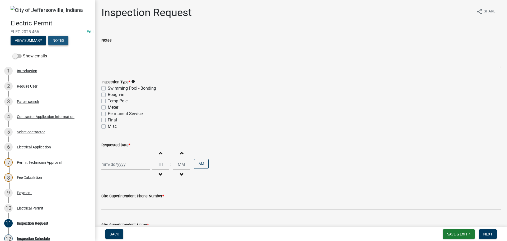
click at [55, 42] on button "Notes" at bounding box center [58, 41] width 20 height 10
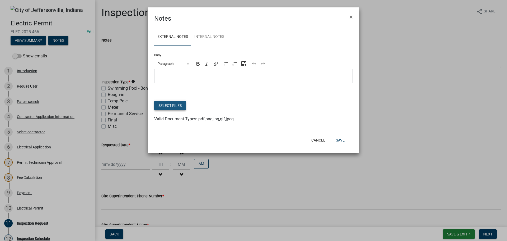
click at [159, 104] on button "Select files" at bounding box center [170, 106] width 32 height 10
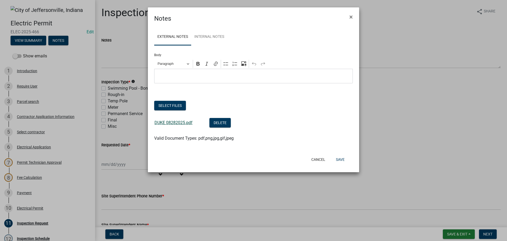
click at [168, 123] on link "DUKE 08282025.pdf" at bounding box center [173, 122] width 38 height 5
drag, startPoint x: 341, startPoint y: 159, endPoint x: 337, endPoint y: 159, distance: 3.4
click at [339, 159] on button "Save" at bounding box center [340, 159] width 17 height 10
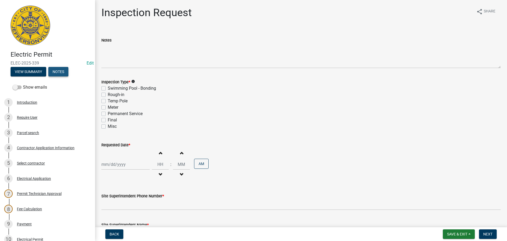
click at [58, 67] on button "Notes" at bounding box center [58, 72] width 20 height 10
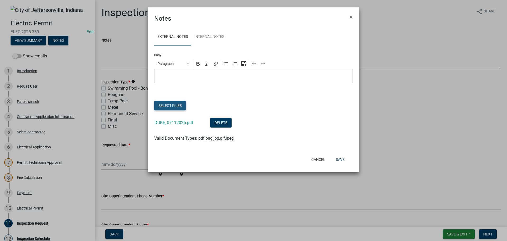
click at [164, 105] on button "Select files" at bounding box center [170, 106] width 32 height 10
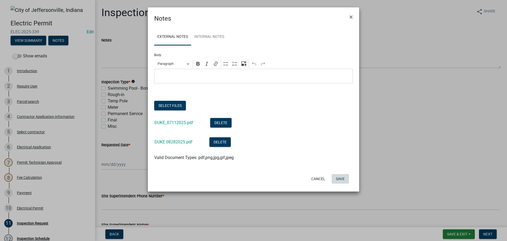
click at [340, 179] on button "Save" at bounding box center [340, 179] width 17 height 10
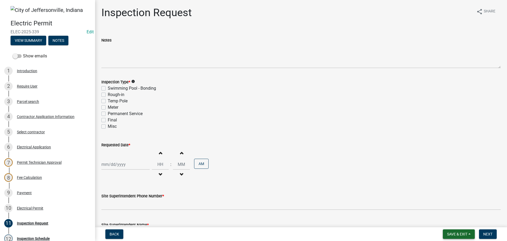
click at [453, 232] on span "Save & Exit" at bounding box center [457, 234] width 20 height 4
click at [444, 217] on button "Save & Exit" at bounding box center [454, 220] width 42 height 13
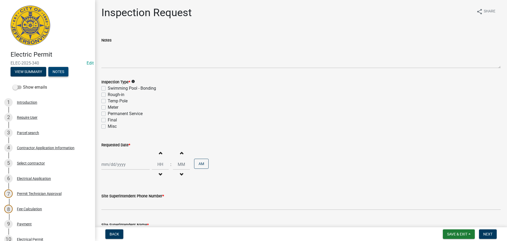
click at [55, 67] on button "Notes" at bounding box center [58, 72] width 20 height 10
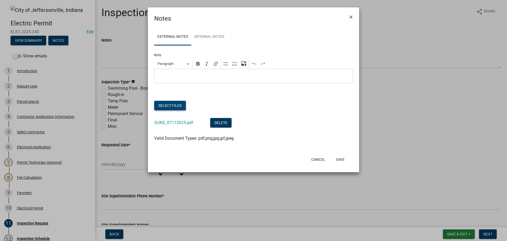
click at [171, 104] on button "Select files" at bounding box center [170, 106] width 32 height 10
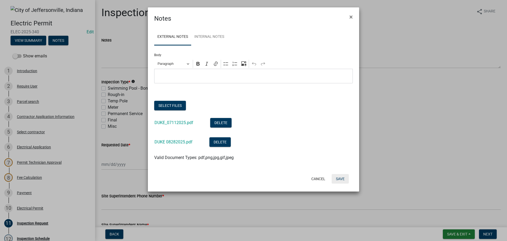
click at [342, 179] on button "Save" at bounding box center [340, 179] width 17 height 10
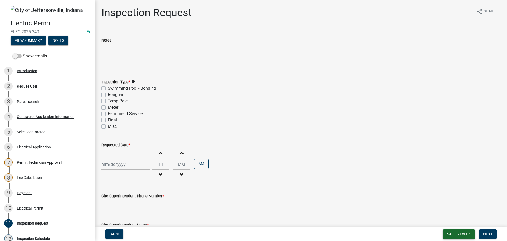
click at [458, 232] on span "Save & Exit" at bounding box center [457, 234] width 20 height 4
click at [448, 220] on button "Save & Exit" at bounding box center [454, 220] width 42 height 13
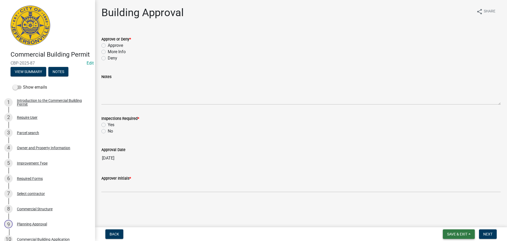
click at [454, 233] on span "Save & Exit" at bounding box center [457, 234] width 20 height 4
click at [453, 222] on button "Save & Exit" at bounding box center [454, 220] width 42 height 13
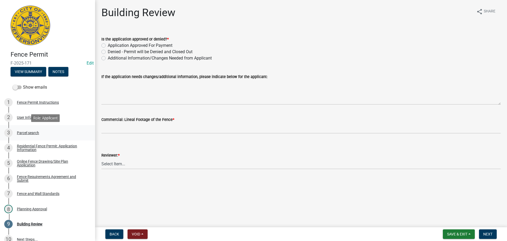
click at [26, 132] on div "Parcel search" at bounding box center [28, 133] width 22 height 4
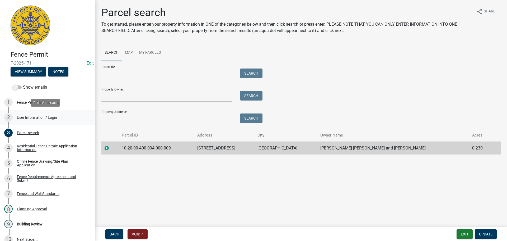
click at [37, 116] on div "User Information / Login" at bounding box center [37, 117] width 40 height 4
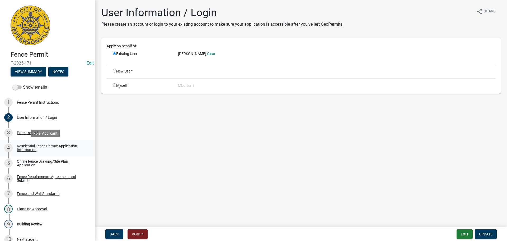
click at [36, 143] on link "4 Residential Fence Permit: Application Information" at bounding box center [47, 147] width 95 height 15
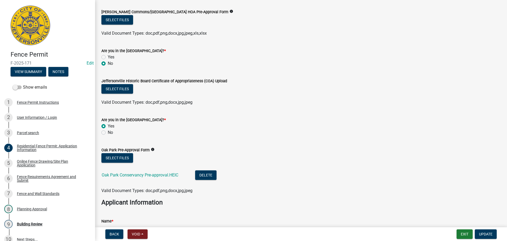
scroll to position [158, 0]
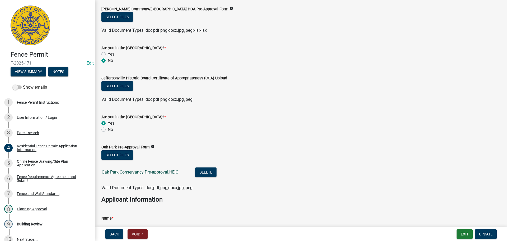
click at [122, 172] on link "Oak Park Conservancy Pre-approval.HEIC" at bounding box center [140, 171] width 77 height 5
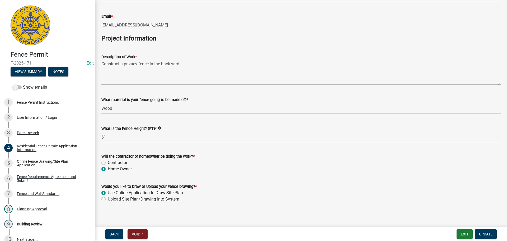
scroll to position [449, 0]
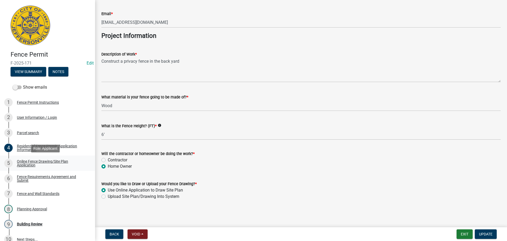
click at [41, 161] on div "Online Fence Drawing/Site Plan Application" at bounding box center [52, 162] width 70 height 7
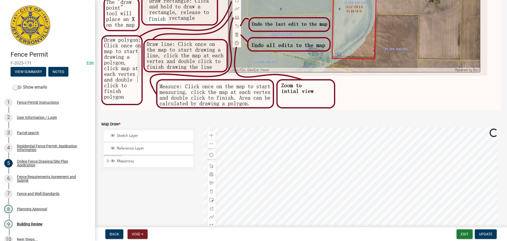
scroll to position [179, 0]
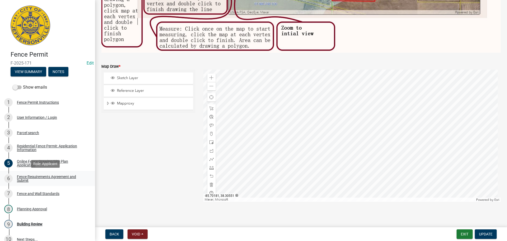
click at [27, 177] on div "Fence Requirements Agreement and Submit" at bounding box center [52, 178] width 70 height 7
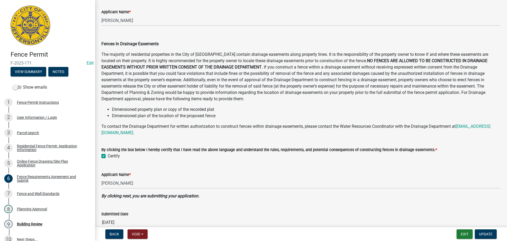
scroll to position [259, 0]
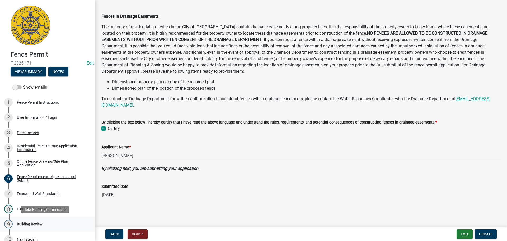
click at [30, 223] on div "Building Review" at bounding box center [30, 224] width 26 height 4
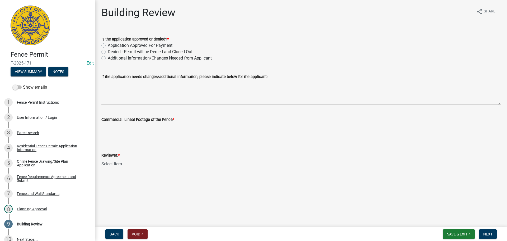
click at [108, 45] on label "Application Approved For Payment" at bounding box center [140, 45] width 65 height 6
click at [108, 45] on input "Application Approved For Payment" at bounding box center [109, 43] width 3 height 3
radio input "true"
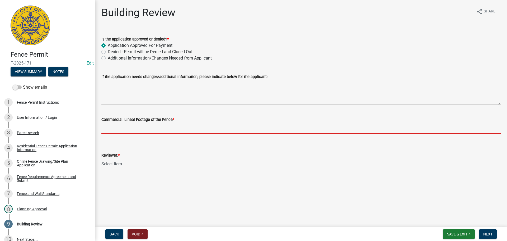
click at [123, 132] on input "text" at bounding box center [300, 128] width 399 height 11
type input "0"
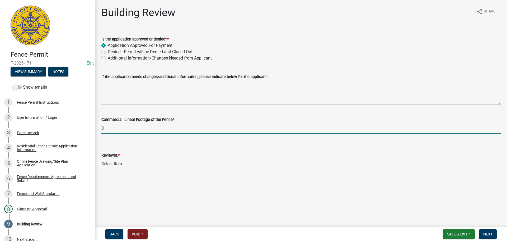
click at [121, 161] on select "Select Item... [PERSON_NAME] [PERSON_NAME] [PERSON_NAME] [PERSON_NAME] [PERSON_…" at bounding box center [300, 163] width 399 height 11
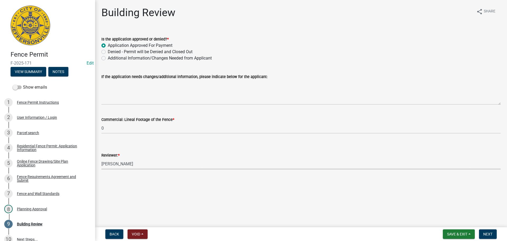
click at [101, 158] on select "Select Item... [PERSON_NAME] [PERSON_NAME] [PERSON_NAME] [PERSON_NAME] [PERSON_…" at bounding box center [300, 163] width 399 height 11
select select "e36977bf-af8d-40c9-935f-0f479ad9eb24"
click at [486, 233] on span "Next" at bounding box center [487, 234] width 9 height 4
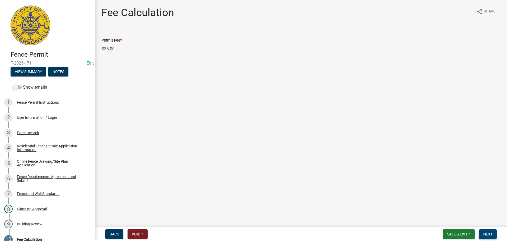
click at [489, 234] on span "Next" at bounding box center [487, 234] width 9 height 4
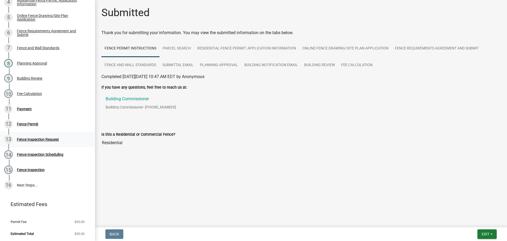
scroll to position [146, 0]
click at [20, 107] on div "Payment" at bounding box center [24, 108] width 15 height 4
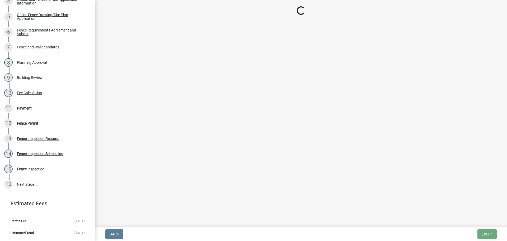
select select "3: 3"
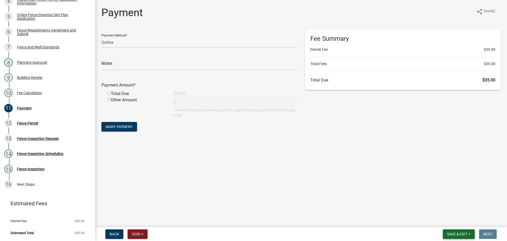
click at [454, 235] on span "Save & Exit" at bounding box center [457, 234] width 20 height 4
click at [451, 220] on button "Save & Exit" at bounding box center [454, 220] width 42 height 13
